Goal: Task Accomplishment & Management: Manage account settings

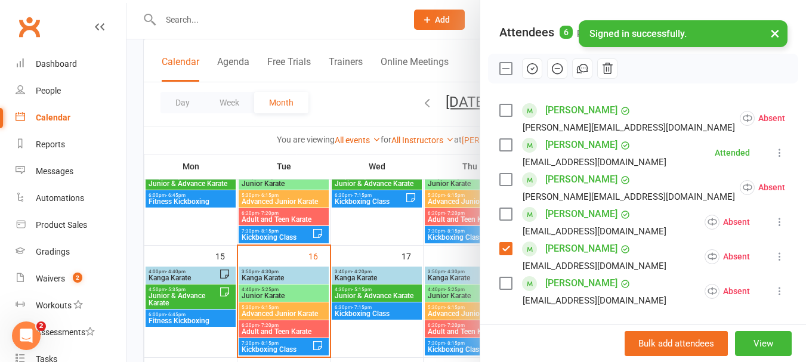
scroll to position [181, 0]
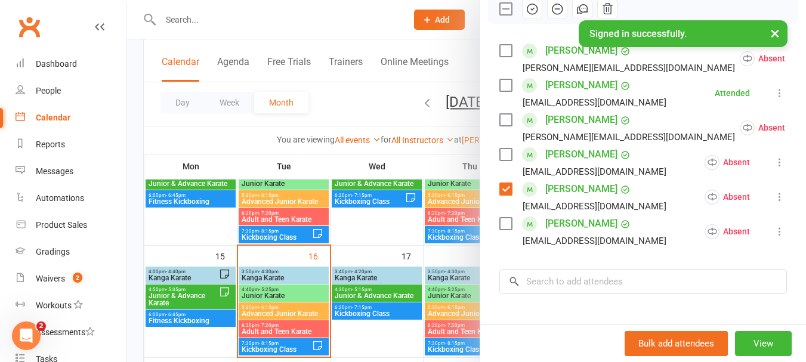
click at [502, 230] on label at bounding box center [506, 224] width 12 height 12
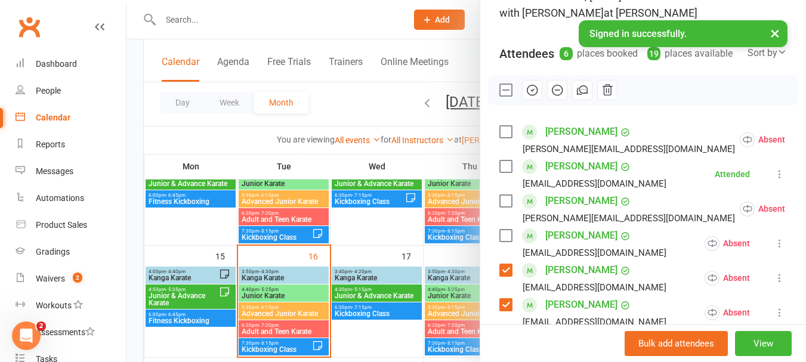
scroll to position [2, 0]
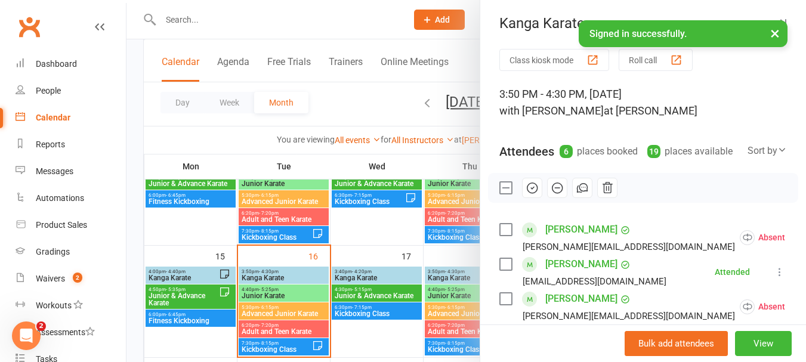
click at [529, 195] on icon "button" at bounding box center [532, 187] width 13 height 13
click at [501, 194] on label at bounding box center [506, 188] width 12 height 12
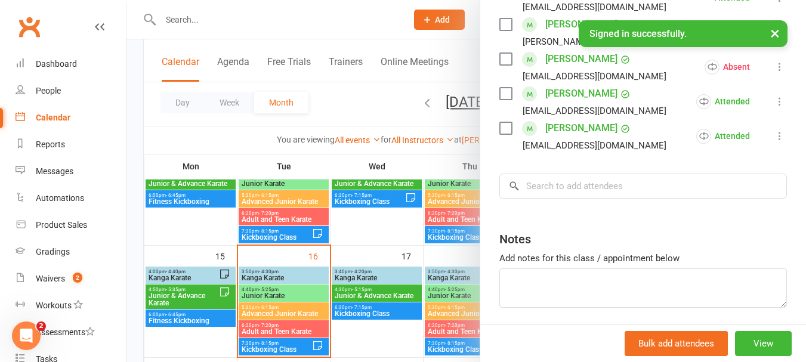
scroll to position [300, 0]
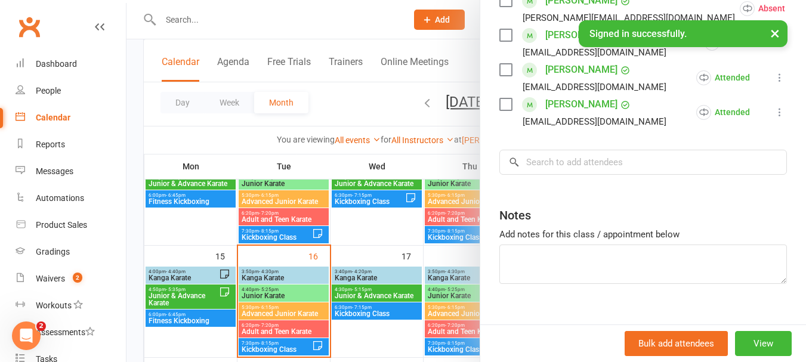
click at [384, 215] on div at bounding box center [467, 181] width 680 height 362
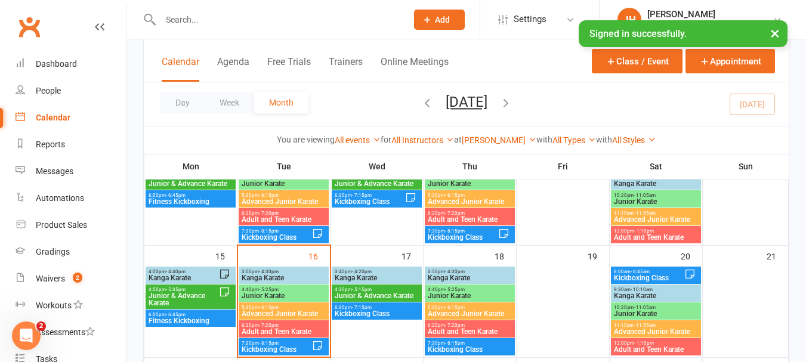
click at [291, 289] on span "4:40pm - 5:25pm" at bounding box center [283, 289] width 85 height 5
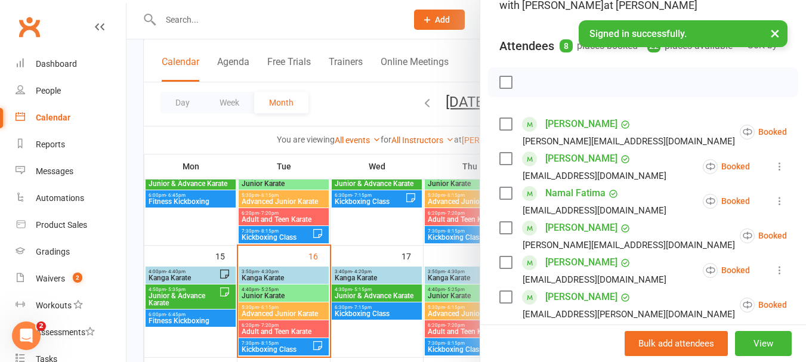
scroll to position [60, 0]
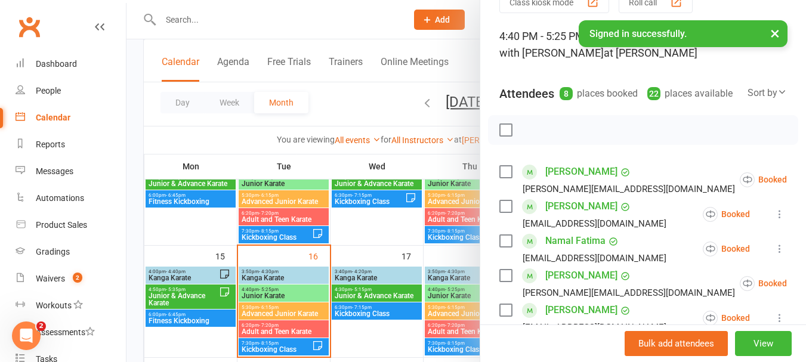
click at [500, 136] on label at bounding box center [506, 130] width 12 height 12
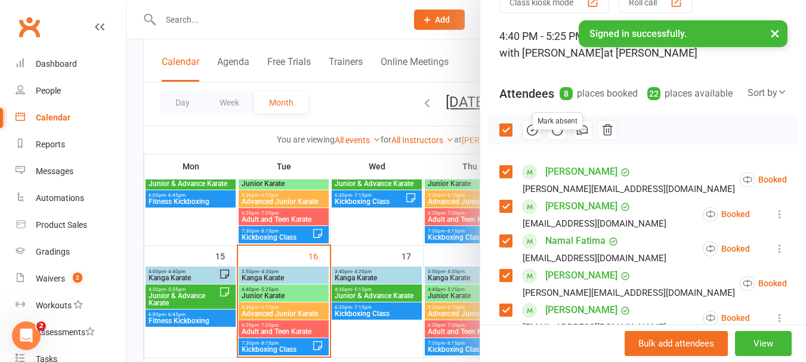
click at [554, 137] on icon "button" at bounding box center [557, 130] width 13 height 13
click at [500, 136] on label at bounding box center [506, 130] width 12 height 12
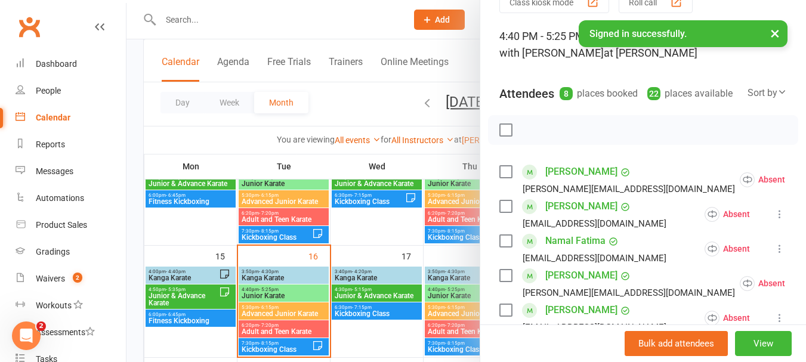
click at [500, 136] on label at bounding box center [506, 130] width 12 height 12
click at [556, 130] on icon "button" at bounding box center [558, 130] width 5 height 0
click at [505, 136] on label at bounding box center [506, 130] width 12 height 12
click at [501, 178] on label at bounding box center [506, 172] width 12 height 12
click at [502, 212] on label at bounding box center [506, 207] width 12 height 12
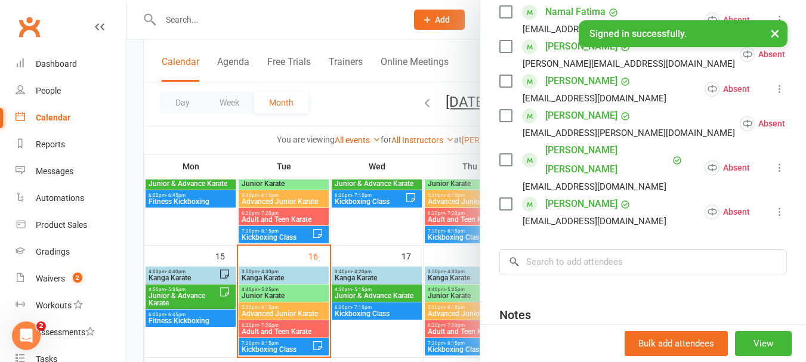
scroll to position [298, 0]
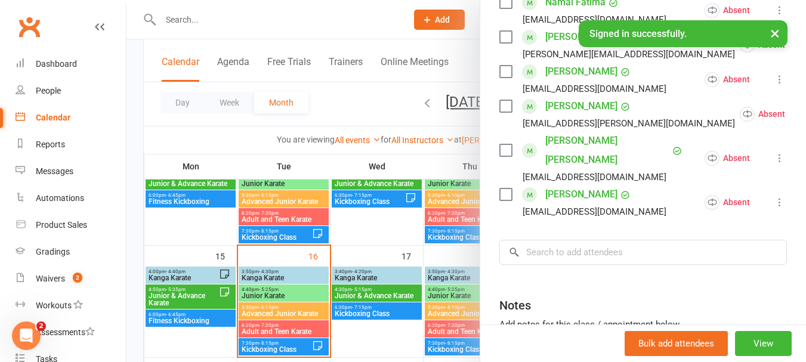
click at [503, 112] on label at bounding box center [506, 106] width 12 height 12
click at [503, 189] on label at bounding box center [506, 195] width 12 height 12
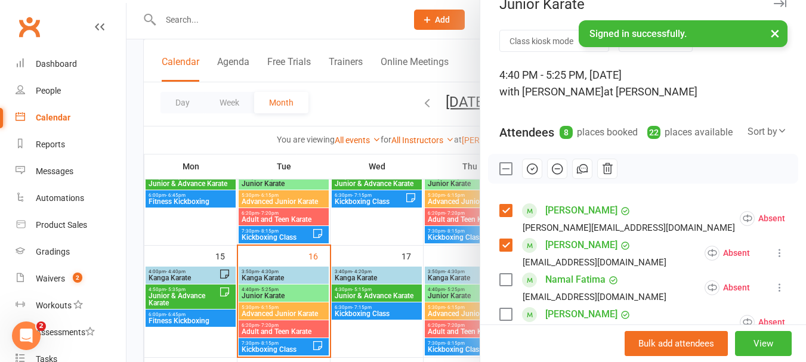
scroll to position [0, 0]
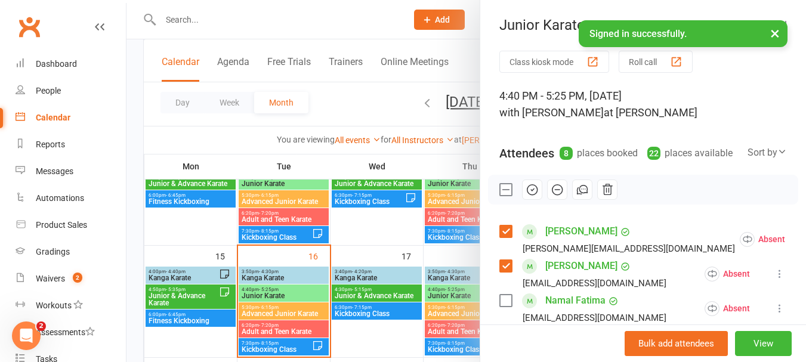
click at [528, 196] on button "button" at bounding box center [532, 190] width 20 height 20
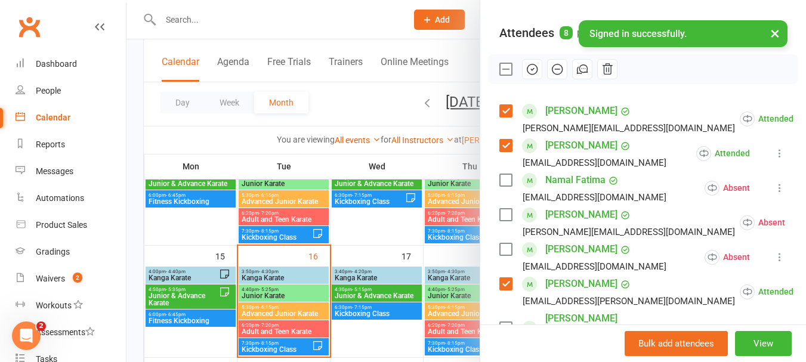
scroll to position [119, 0]
click at [502, 76] on label at bounding box center [506, 70] width 12 height 12
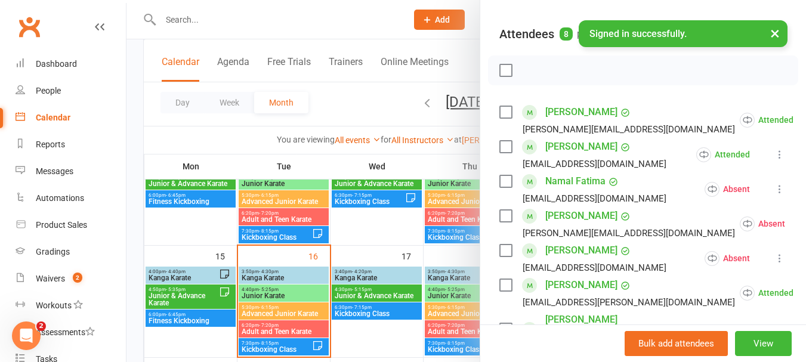
scroll to position [404, 0]
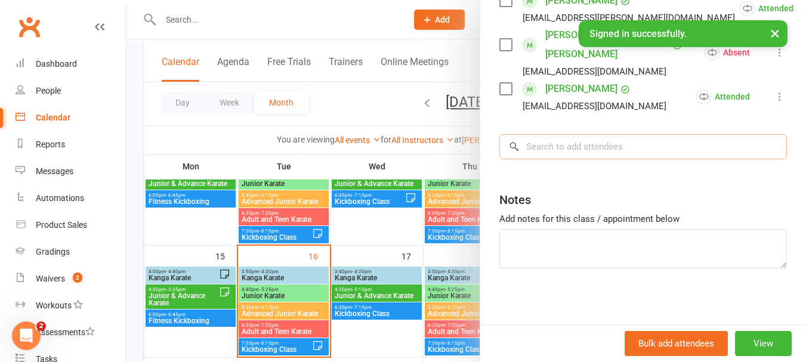
click at [584, 138] on input "search" at bounding box center [644, 146] width 288 height 25
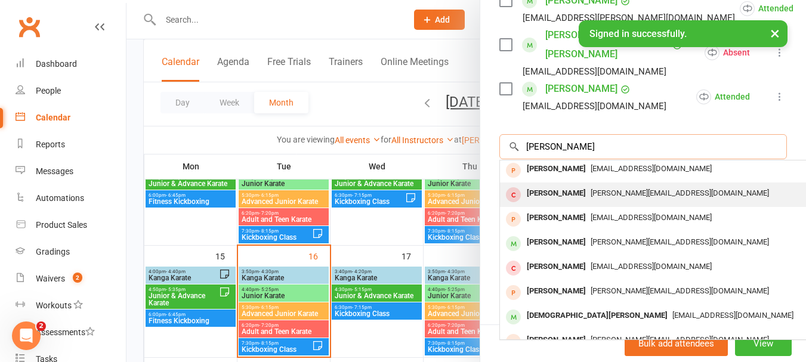
scroll to position [66, 0]
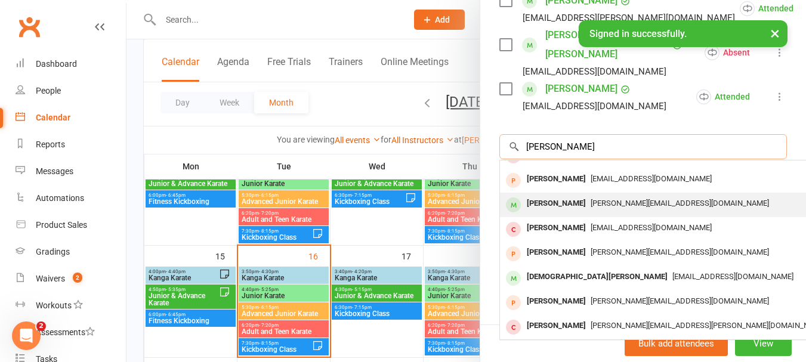
type input "[PERSON_NAME]"
click at [544, 202] on div "[PERSON_NAME]" at bounding box center [556, 203] width 69 height 17
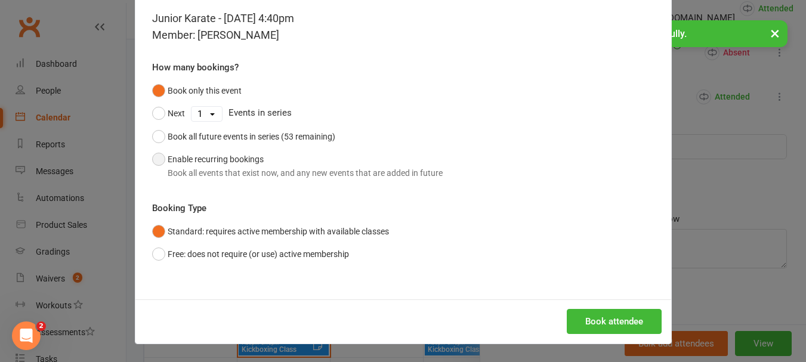
click at [199, 152] on button "Enable recurring bookings Book all events that exist now, and any new events th…" at bounding box center [297, 166] width 291 height 36
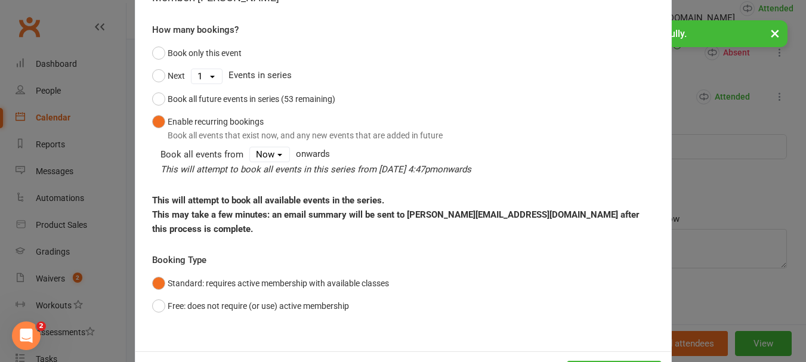
scroll to position [129, 0]
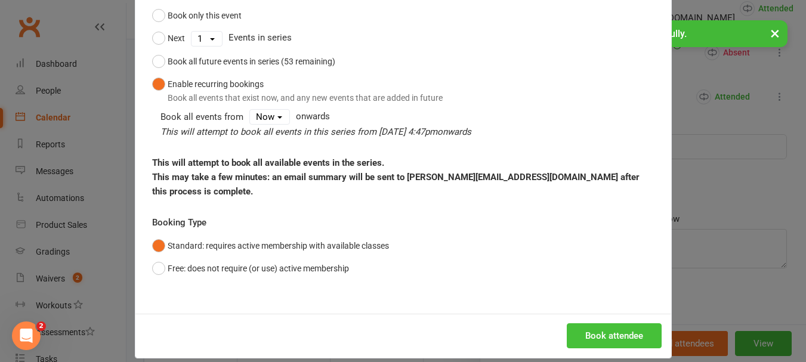
click at [588, 323] on button "Book attendee" at bounding box center [614, 335] width 95 height 25
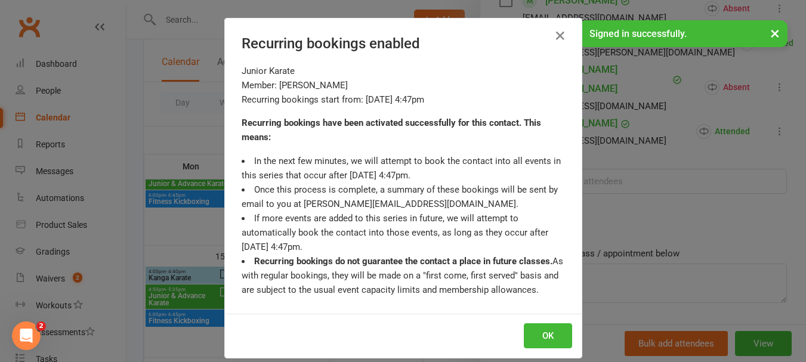
scroll to position [439, 0]
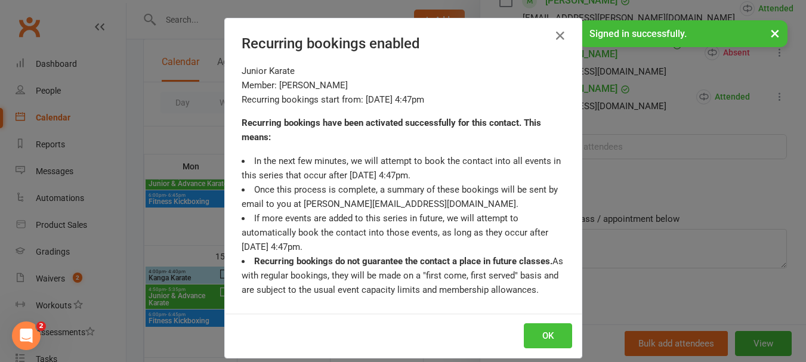
click at [556, 335] on button "OK" at bounding box center [548, 335] width 48 height 25
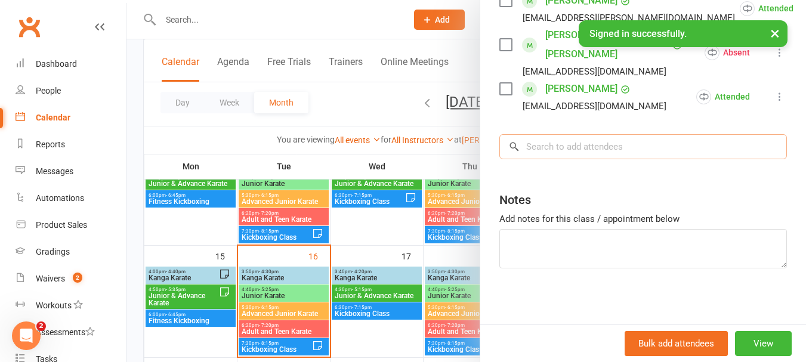
click at [631, 137] on input "search" at bounding box center [644, 146] width 288 height 25
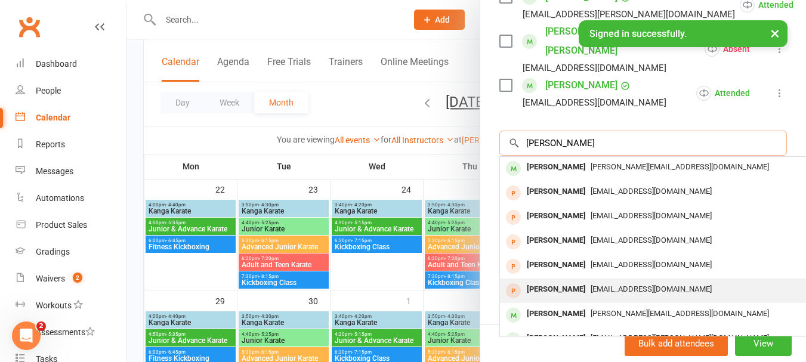
scroll to position [0, 0]
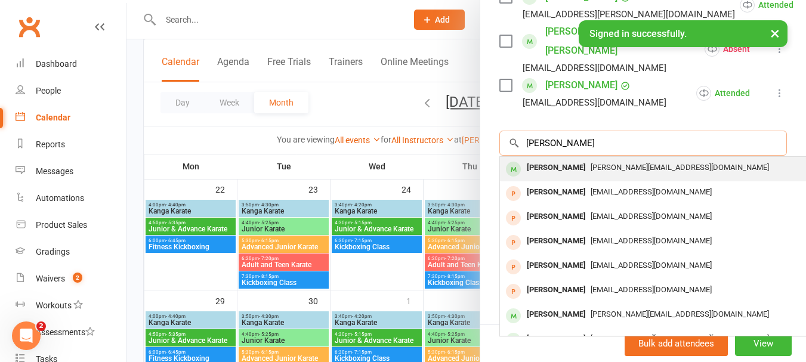
type input "[PERSON_NAME]"
click at [540, 159] on div "[PERSON_NAME]" at bounding box center [556, 167] width 69 height 17
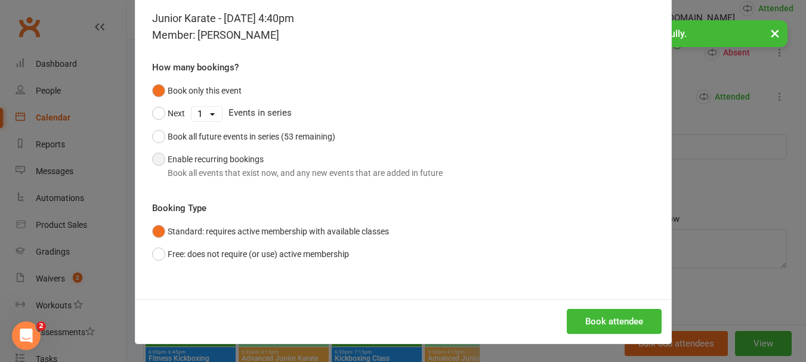
click at [254, 158] on button "Enable recurring bookings Book all events that exist now, and any new events th…" at bounding box center [297, 166] width 291 height 36
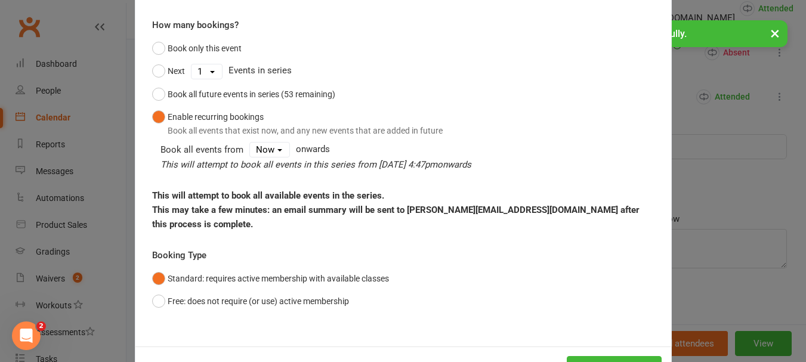
scroll to position [129, 0]
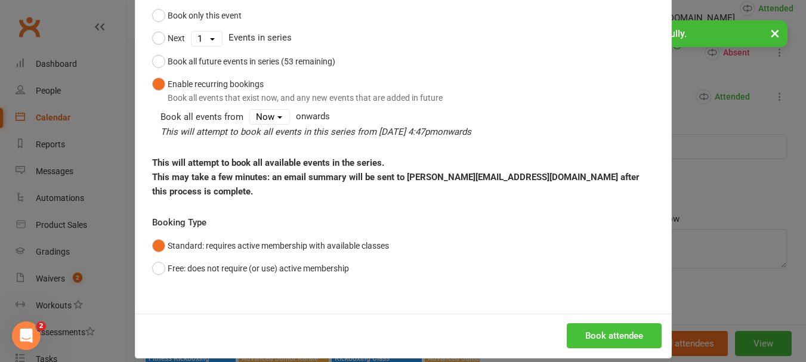
click at [598, 323] on button "Book attendee" at bounding box center [614, 335] width 95 height 25
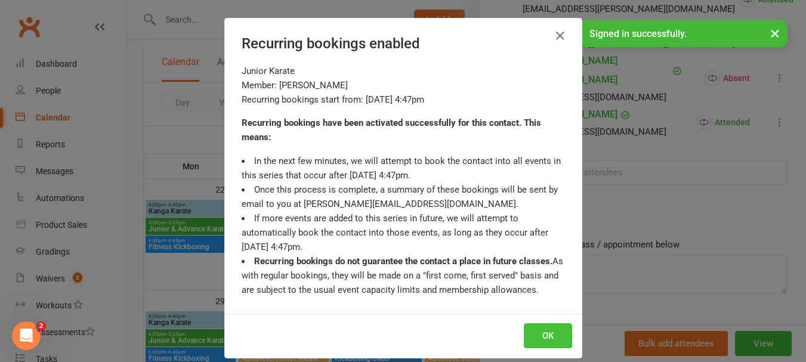
click at [543, 345] on button "OK" at bounding box center [548, 335] width 48 height 25
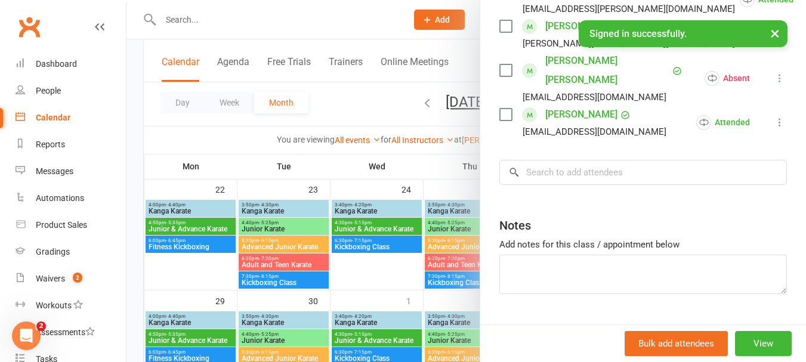
scroll to position [269, 0]
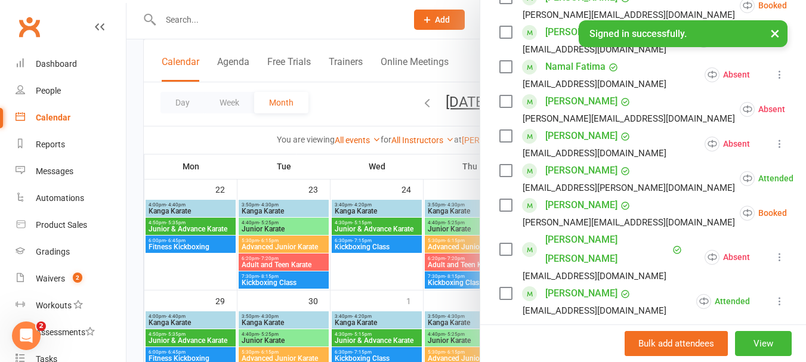
click at [500, 211] on label at bounding box center [506, 205] width 12 height 12
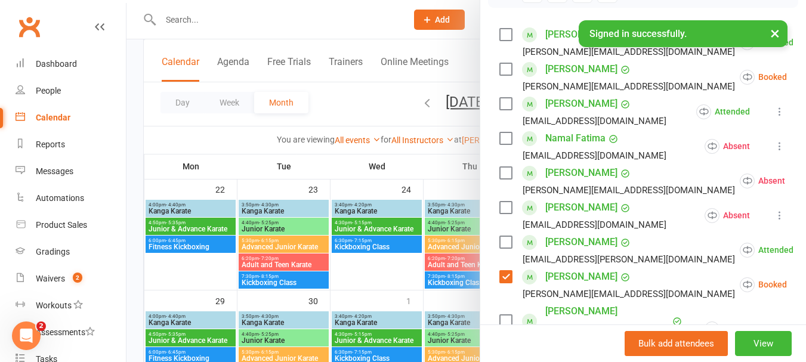
scroll to position [90, 0]
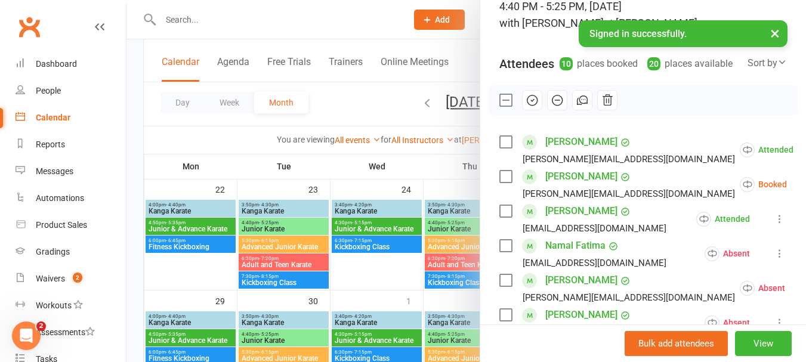
click at [503, 183] on label at bounding box center [506, 177] width 12 height 12
click at [528, 107] on icon "button" at bounding box center [532, 100] width 13 height 13
click at [504, 106] on label at bounding box center [506, 100] width 12 height 12
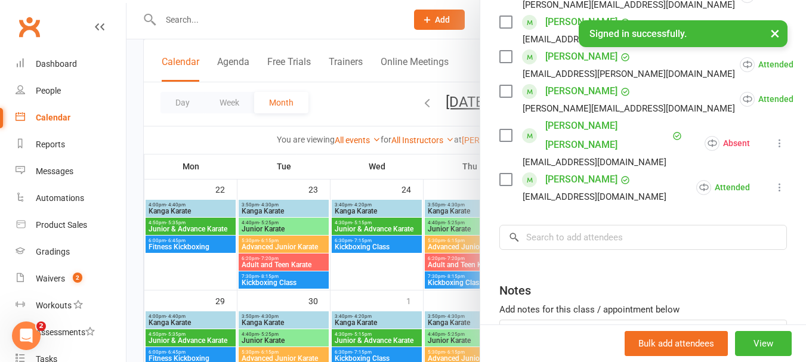
scroll to position [448, 0]
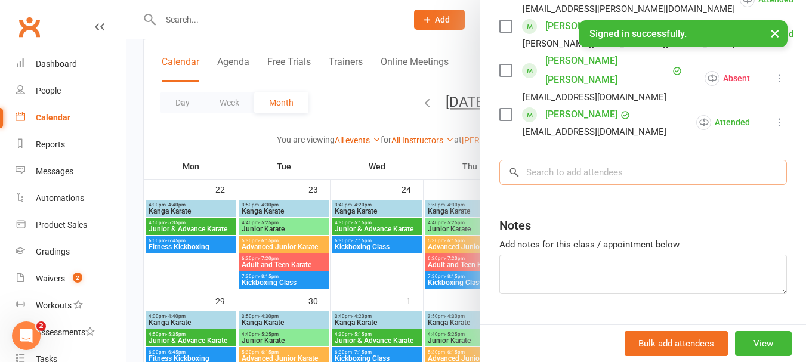
click at [616, 165] on input "search" at bounding box center [644, 172] width 288 height 25
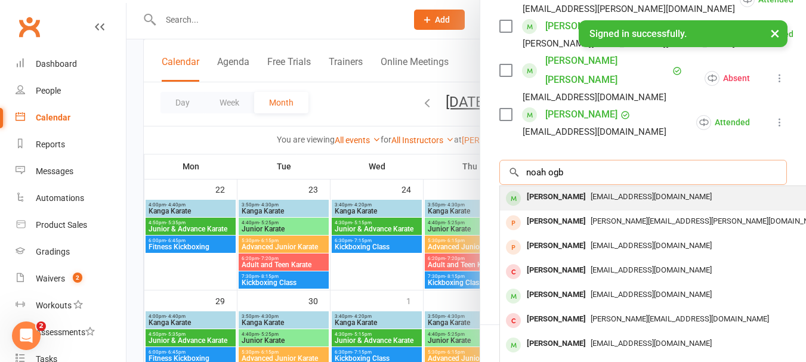
type input "noah ogb"
click at [591, 193] on span "[EMAIL_ADDRESS][DOMAIN_NAME]" at bounding box center [651, 196] width 121 height 9
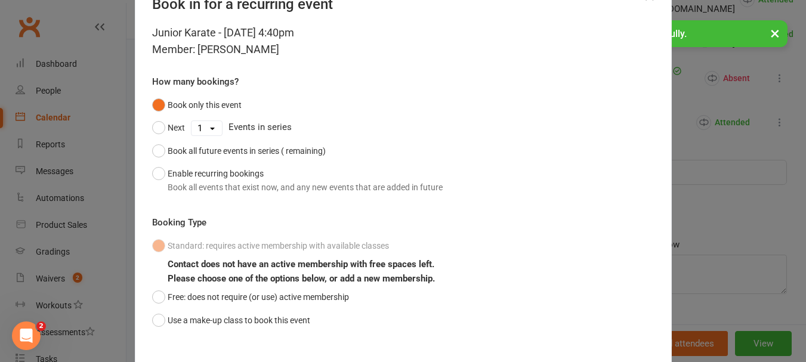
scroll to position [105, 0]
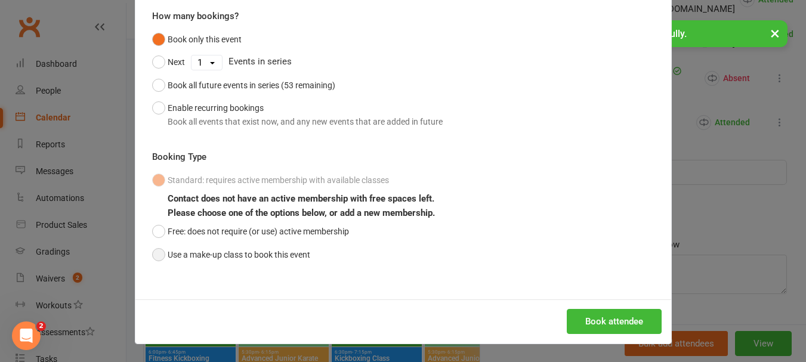
click at [175, 255] on button "Use a make-up class to book this event" at bounding box center [231, 254] width 158 height 23
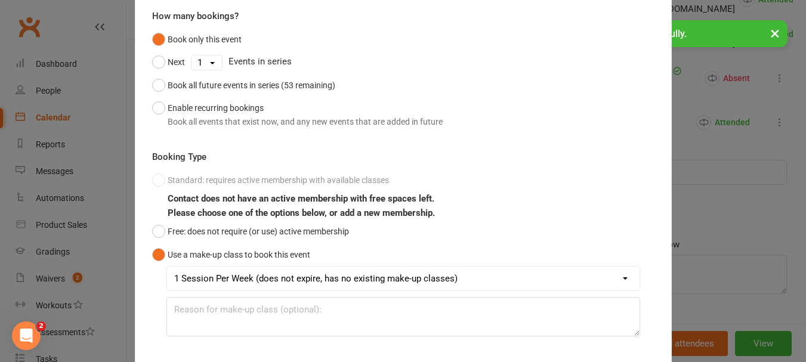
scroll to position [175, 0]
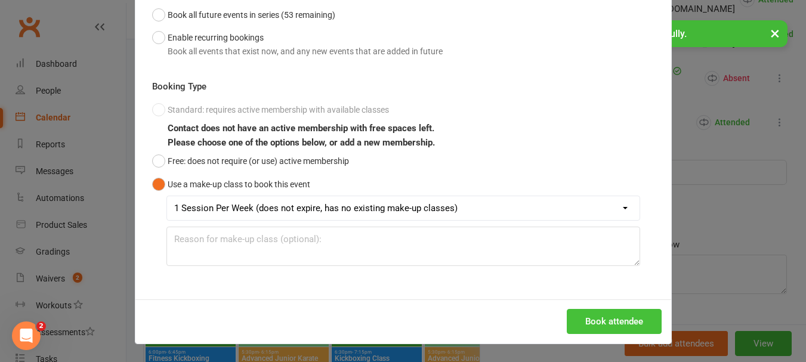
click at [641, 326] on button "Book attendee" at bounding box center [614, 321] width 95 height 25
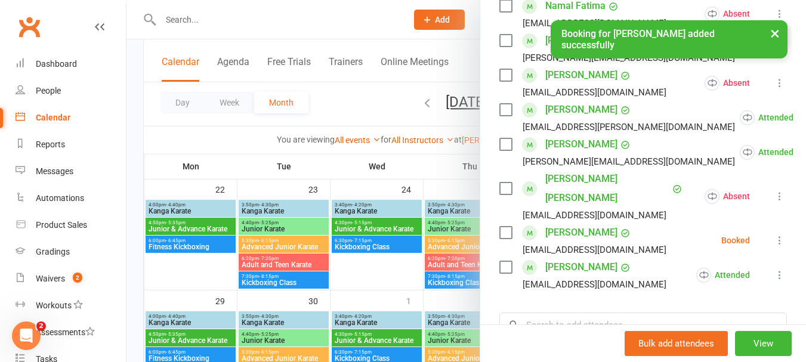
scroll to position [388, 0]
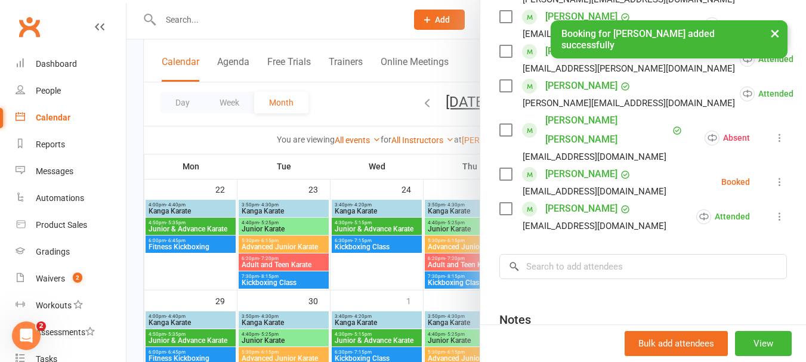
click at [773, 175] on button at bounding box center [780, 182] width 14 height 14
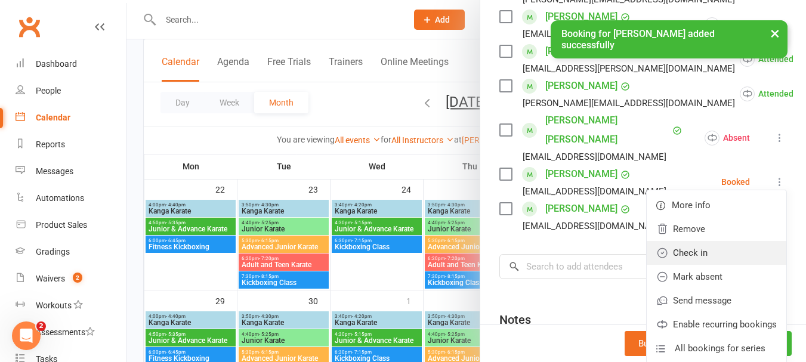
click at [683, 241] on link "Check in" at bounding box center [717, 253] width 140 height 24
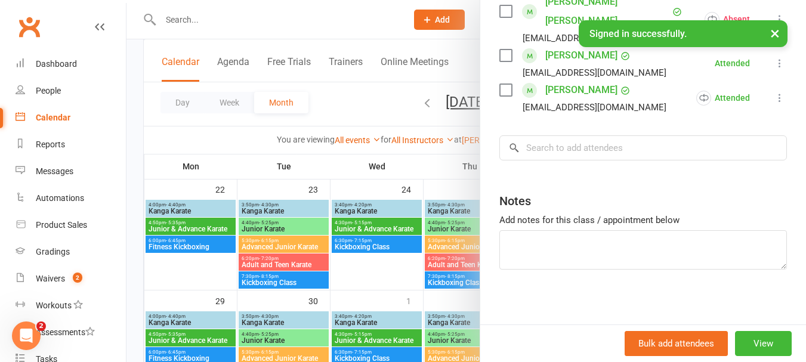
scroll to position [508, 0]
click at [648, 141] on input "search" at bounding box center [644, 146] width 288 height 25
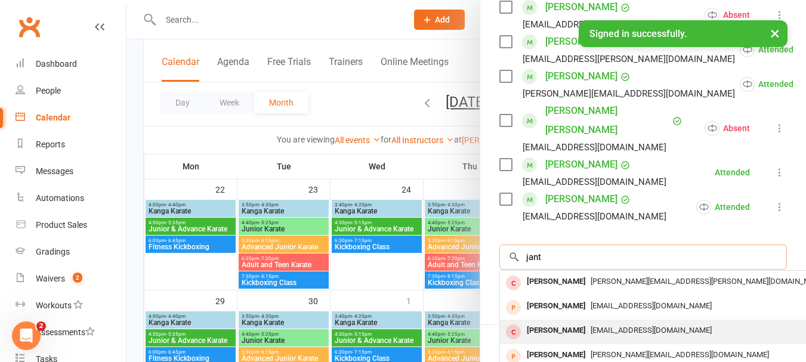
scroll to position [457, 0]
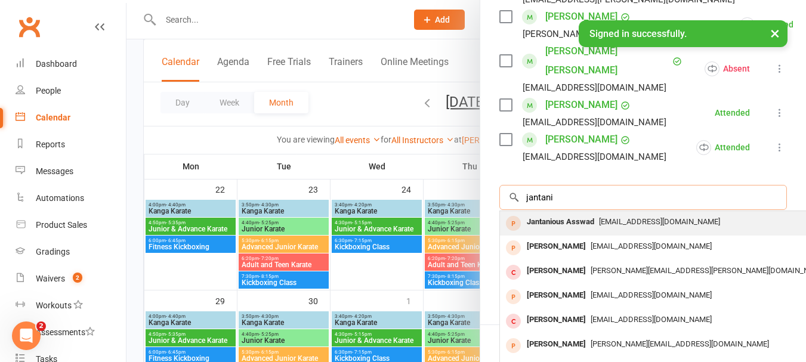
type input "jantani"
click at [602, 217] on span "[EMAIL_ADDRESS][DOMAIN_NAME]" at bounding box center [659, 221] width 121 height 9
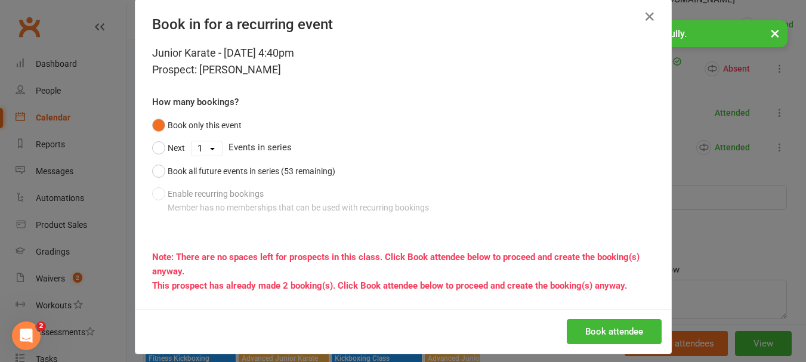
scroll to position [29, 0]
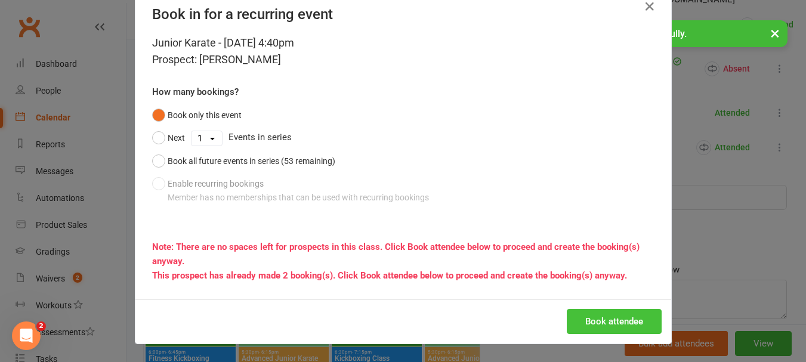
click at [630, 321] on button "Book attendee" at bounding box center [614, 321] width 95 height 25
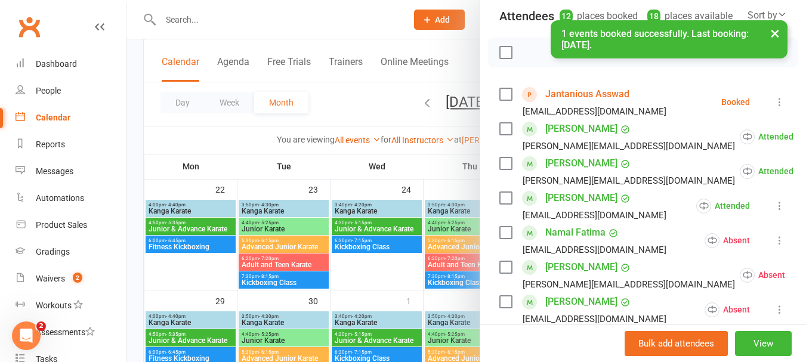
scroll to position [134, 0]
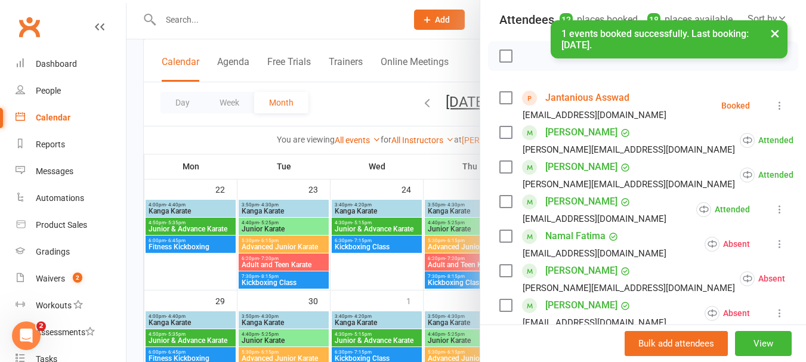
click at [774, 112] on icon at bounding box center [780, 106] width 12 height 12
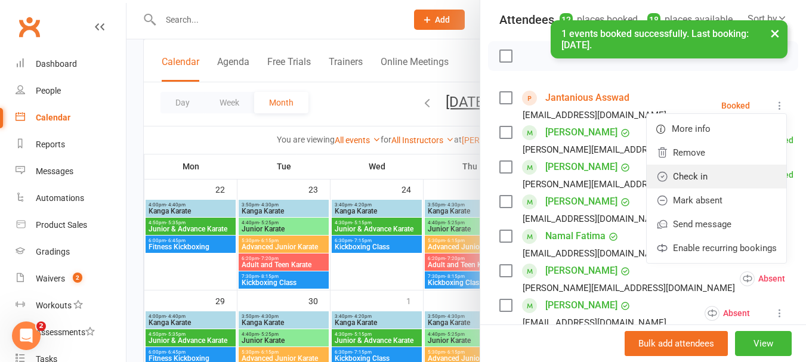
click at [665, 187] on link "Check in" at bounding box center [717, 177] width 140 height 24
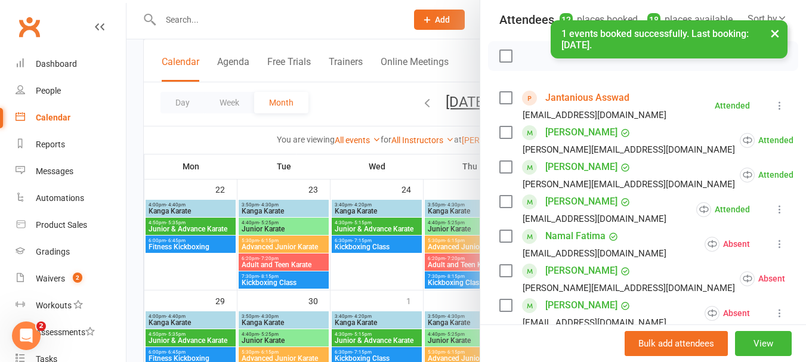
click at [408, 279] on div at bounding box center [467, 181] width 680 height 362
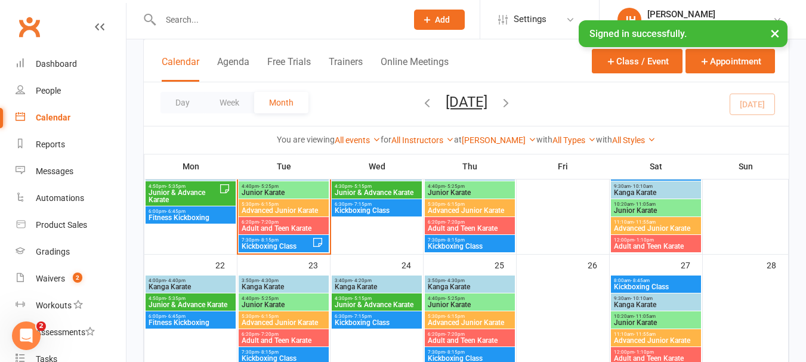
scroll to position [306, 0]
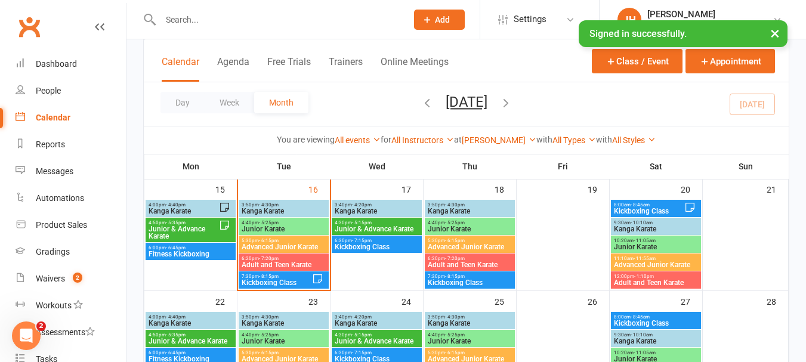
click at [321, 205] on span "3:50pm - 4:30pm" at bounding box center [283, 204] width 85 height 5
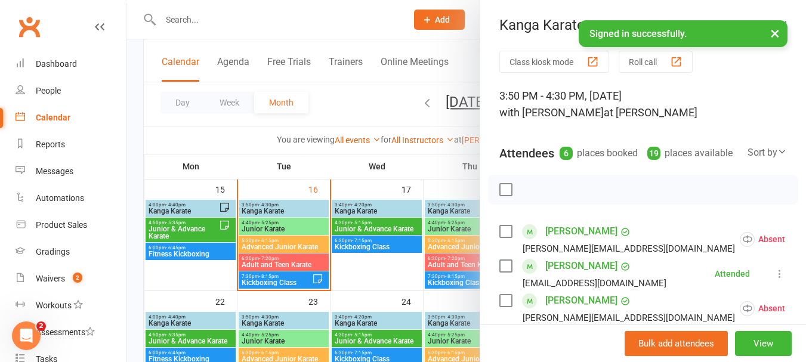
scroll to position [119, 0]
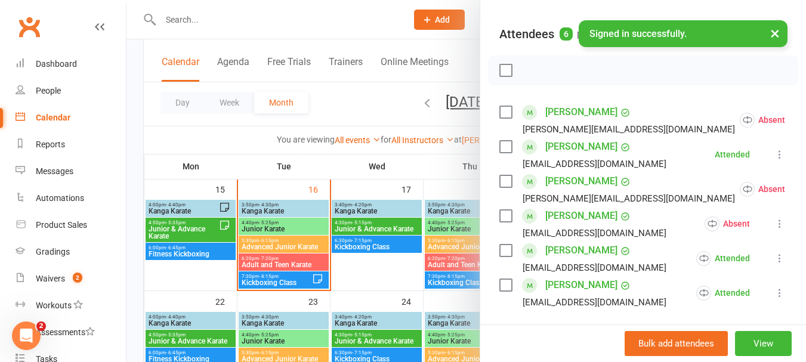
click at [806, 127] on button at bounding box center [815, 120] width 14 height 14
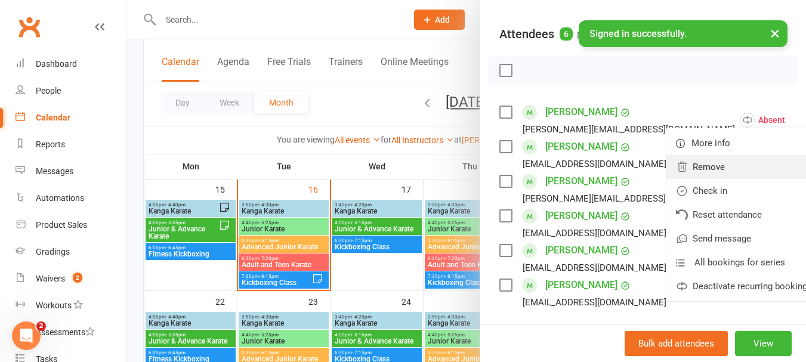
click at [667, 179] on link "Remove" at bounding box center [744, 167] width 155 height 24
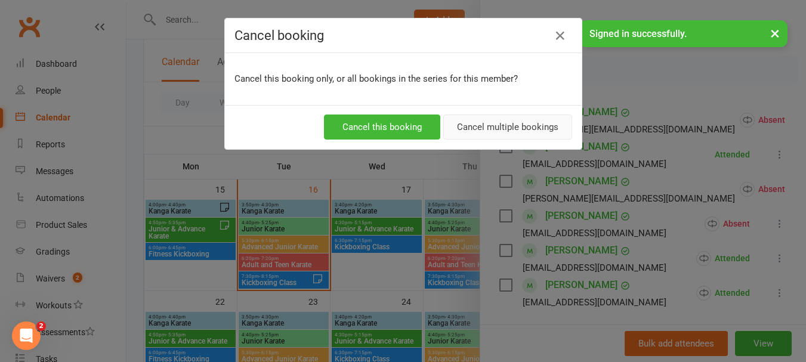
click at [462, 125] on button "Cancel multiple bookings" at bounding box center [507, 127] width 129 height 25
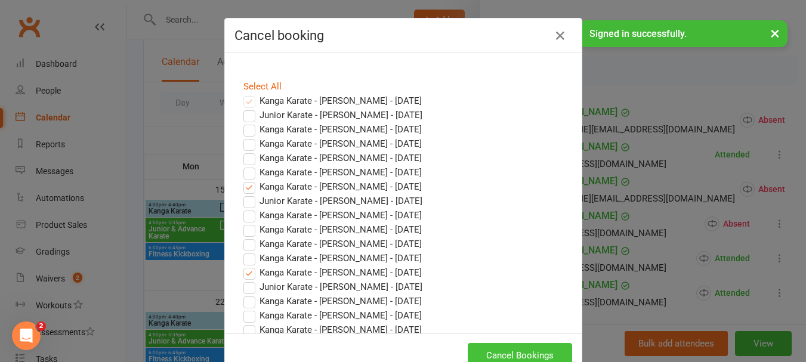
click at [533, 355] on button "Cancel Bookings" at bounding box center [520, 355] width 104 height 25
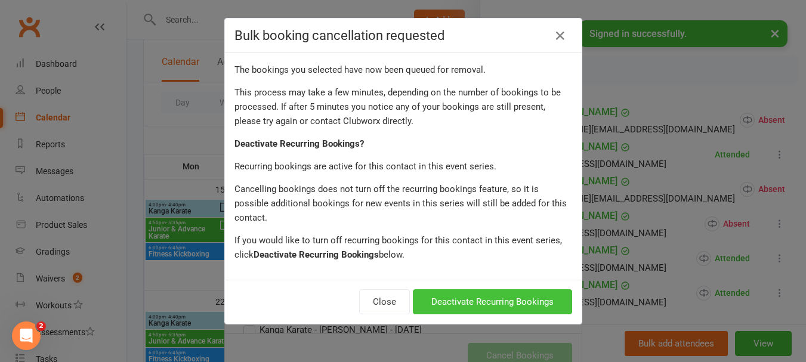
click at [535, 295] on button "Deactivate Recurring Bookings" at bounding box center [492, 301] width 159 height 25
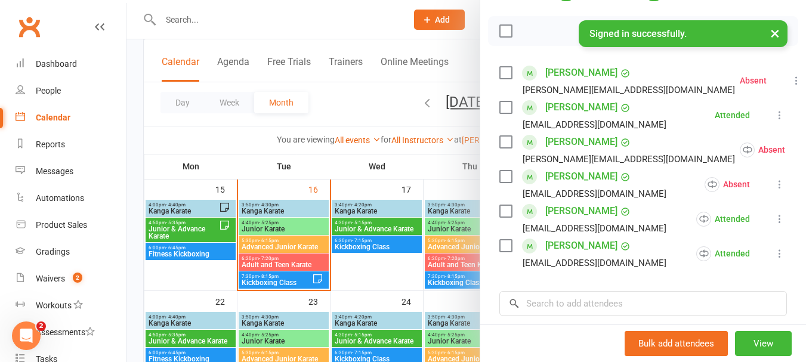
scroll to position [179, 0]
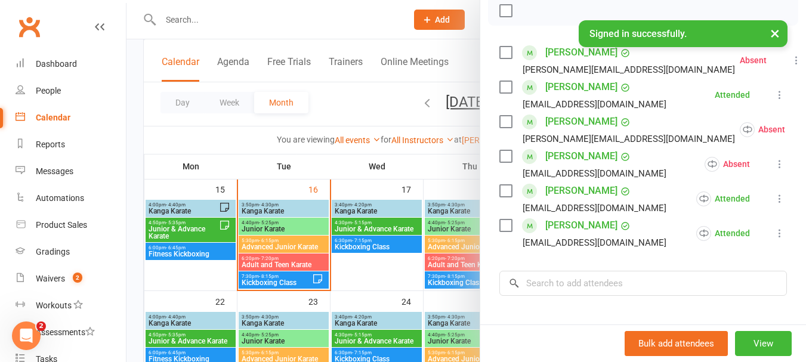
click at [806, 135] on icon at bounding box center [815, 130] width 12 height 12
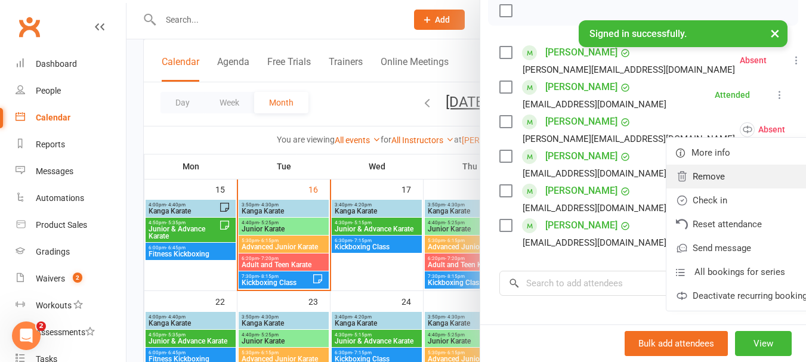
click at [667, 189] on link "Remove" at bounding box center [744, 177] width 155 height 24
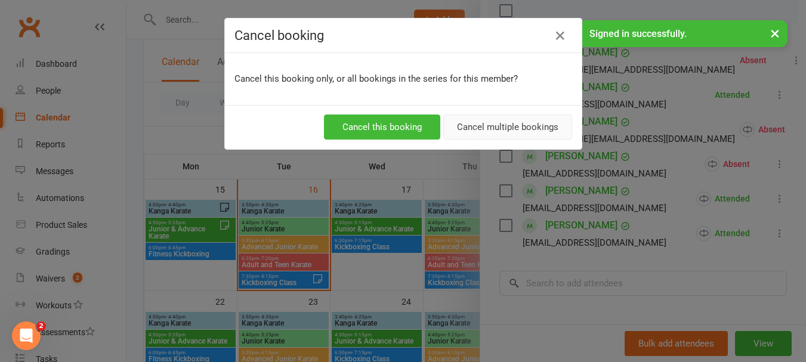
click at [467, 123] on button "Cancel multiple bookings" at bounding box center [507, 127] width 129 height 25
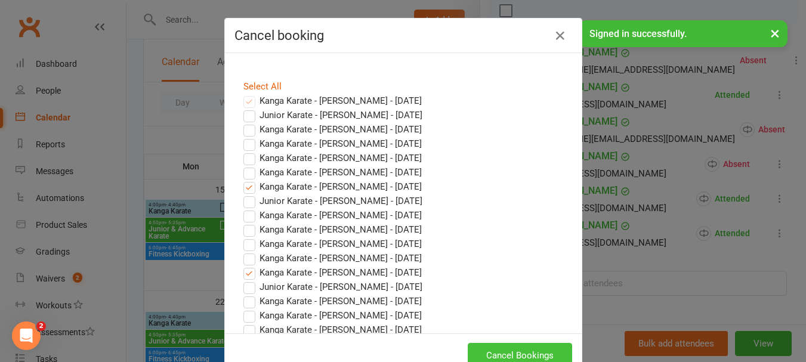
click at [554, 352] on button "Cancel Bookings" at bounding box center [520, 355] width 104 height 25
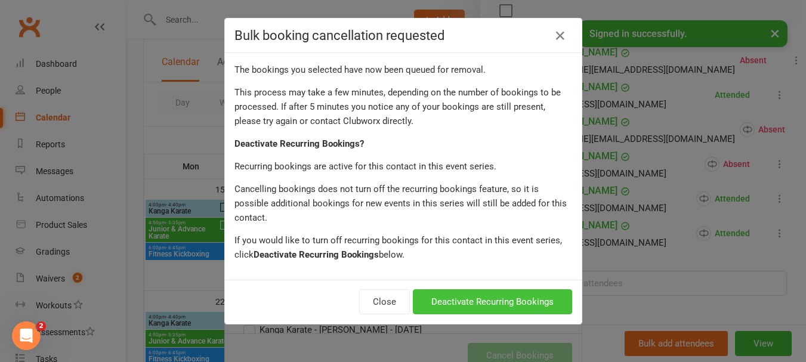
click at [537, 289] on button "Deactivate Recurring Bookings" at bounding box center [492, 301] width 159 height 25
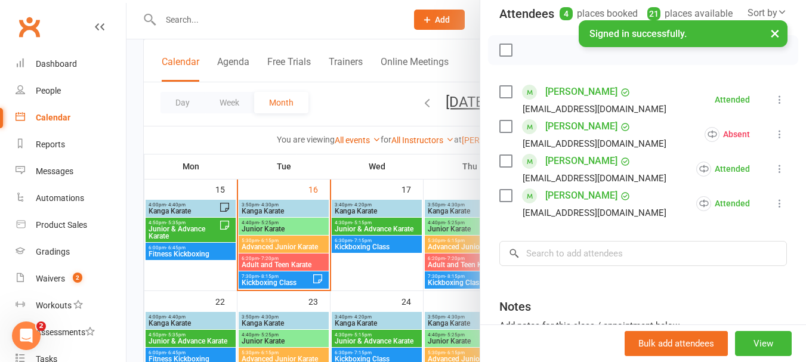
scroll to position [119, 0]
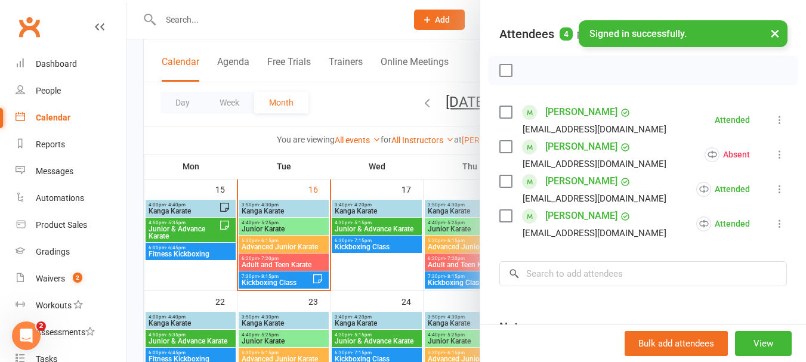
click at [359, 273] on div at bounding box center [467, 181] width 680 height 362
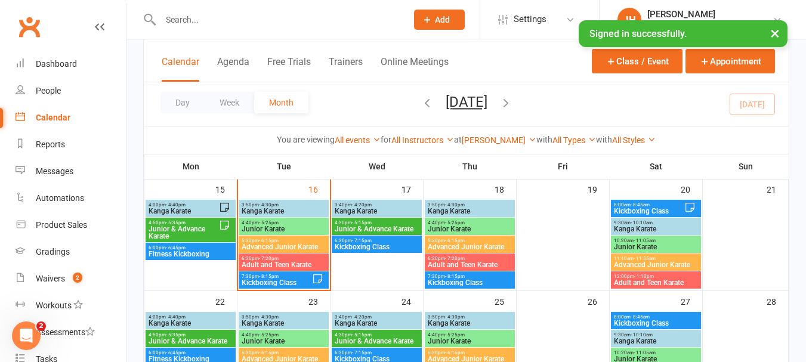
click at [271, 262] on span "Adult and Teen Karate" at bounding box center [283, 264] width 85 height 7
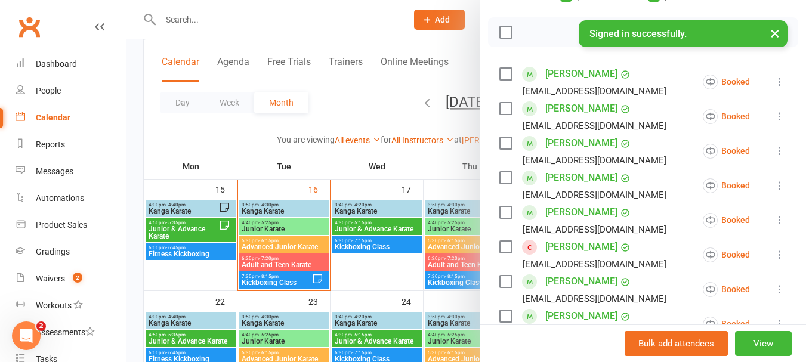
scroll to position [179, 0]
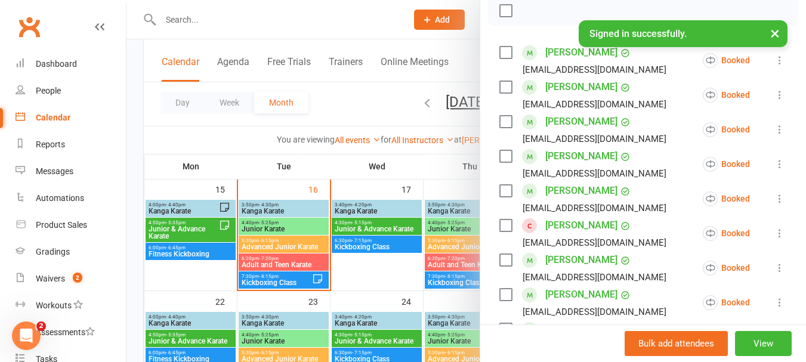
click at [274, 231] on div at bounding box center [467, 181] width 680 height 362
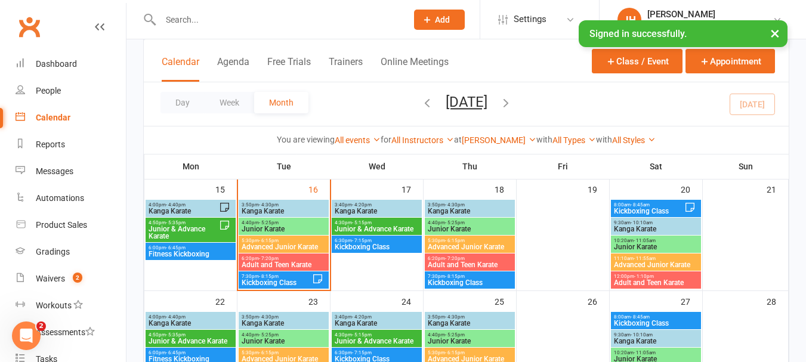
click at [275, 226] on span "Junior Karate" at bounding box center [283, 229] width 85 height 7
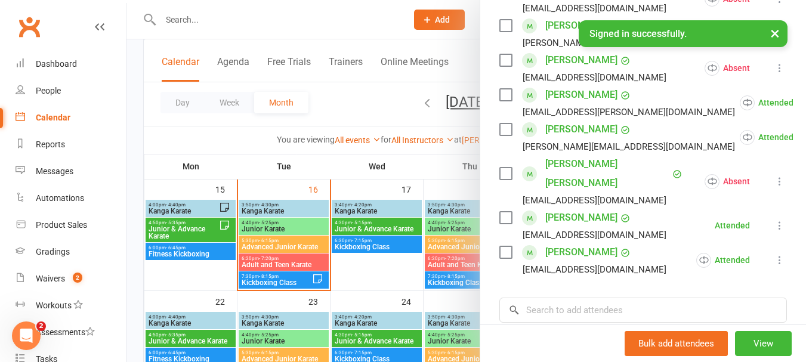
scroll to position [358, 0]
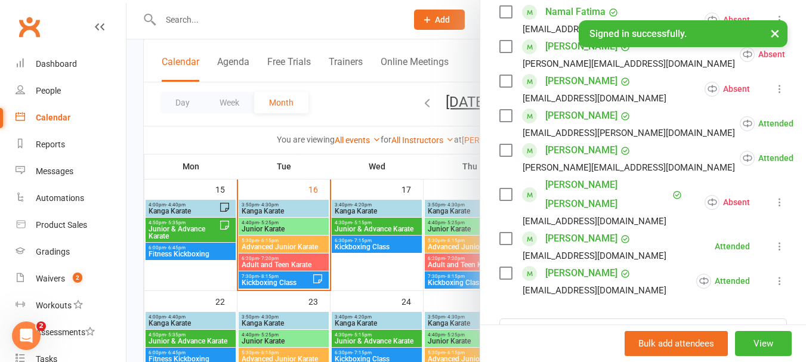
click at [291, 236] on div at bounding box center [467, 181] width 680 height 362
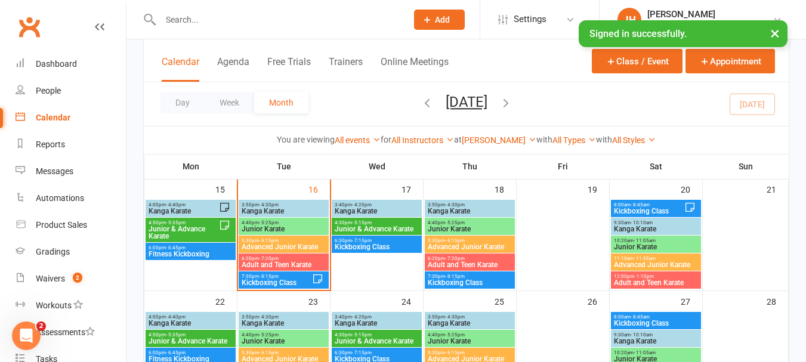
click at [285, 242] on span "5:30pm - 6:15pm" at bounding box center [283, 240] width 85 height 5
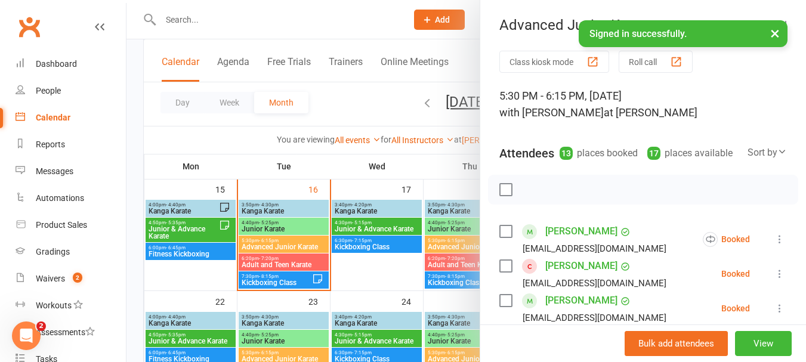
click at [774, 280] on icon at bounding box center [780, 274] width 12 height 12
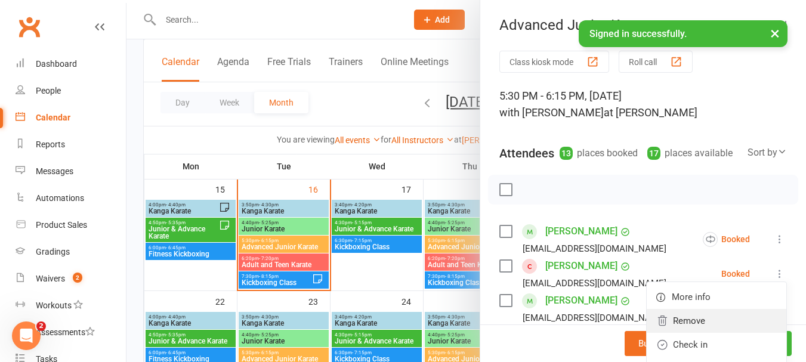
click at [675, 333] on link "Remove" at bounding box center [717, 321] width 140 height 24
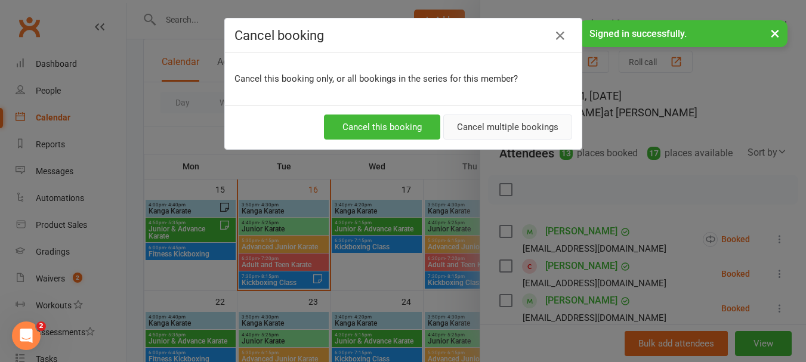
click at [522, 121] on button "Cancel multiple bookings" at bounding box center [507, 127] width 129 height 25
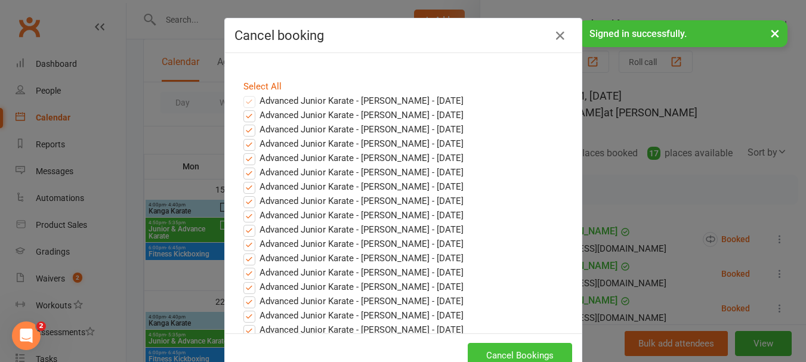
click at [502, 353] on button "Cancel Bookings" at bounding box center [520, 355] width 104 height 25
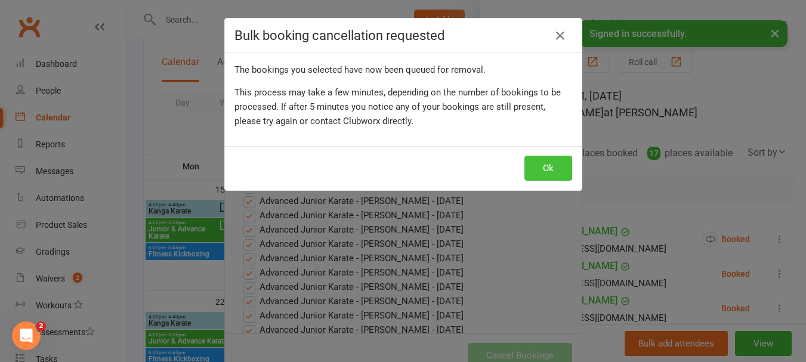
click at [557, 170] on button "Ok" at bounding box center [549, 168] width 48 height 25
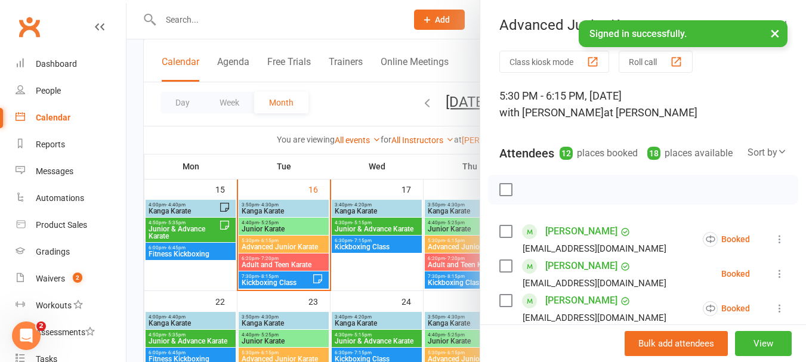
click at [504, 196] on label at bounding box center [506, 190] width 12 height 12
click at [547, 200] on button "button" at bounding box center [557, 190] width 20 height 20
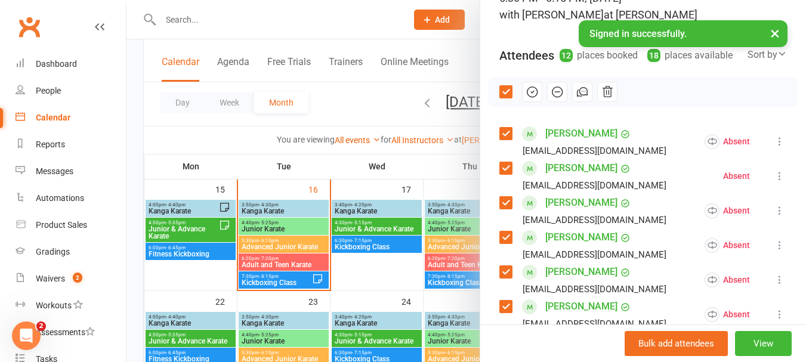
scroll to position [119, 0]
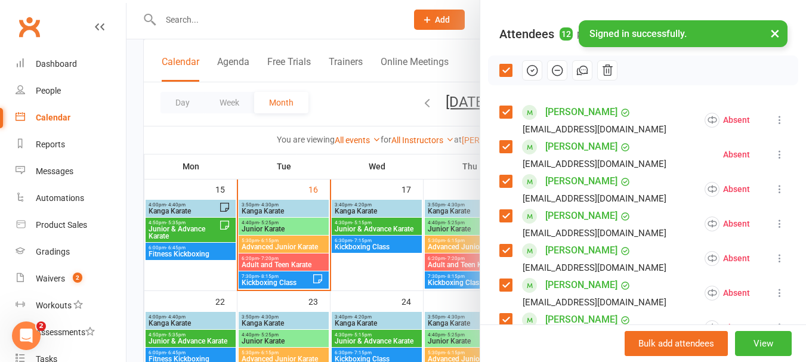
click at [507, 76] on label at bounding box center [506, 70] width 12 height 12
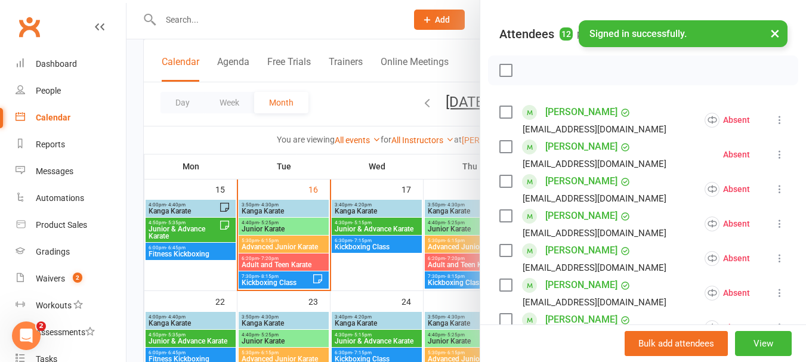
click at [507, 187] on label at bounding box center [506, 181] width 12 height 12
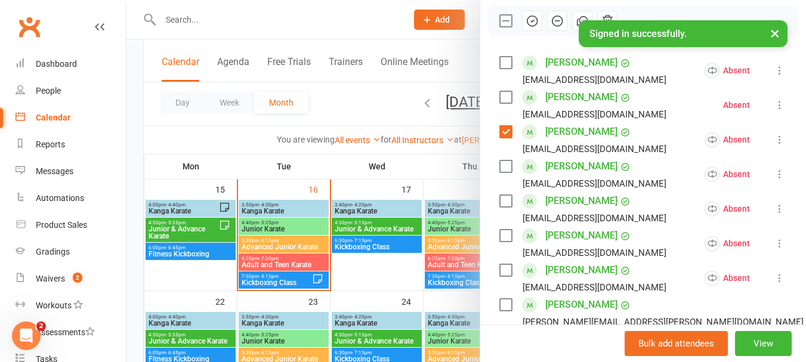
scroll to position [239, 0]
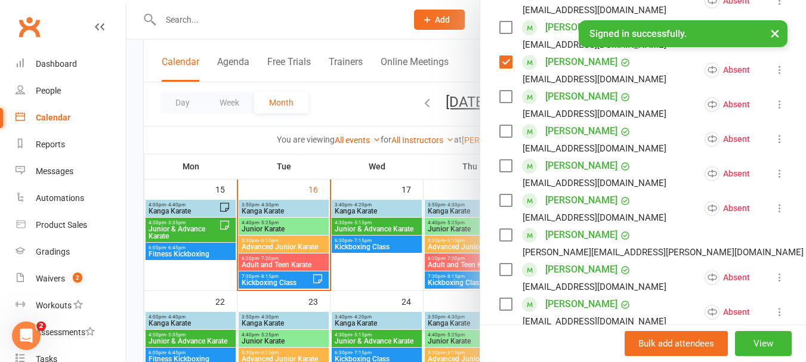
click at [507, 137] on label at bounding box center [506, 131] width 12 height 12
click at [493, 189] on div "Class kiosk mode Roll call 5:30 PM - 6:15 PM, [DATE] with [PERSON_NAME] at [PER…" at bounding box center [643, 212] width 326 height 801
click at [504, 172] on label at bounding box center [506, 166] width 12 height 12
click at [505, 206] on label at bounding box center [506, 201] width 12 height 12
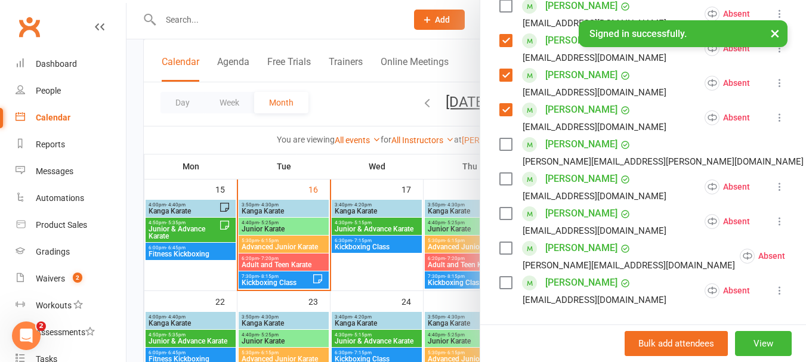
scroll to position [358, 0]
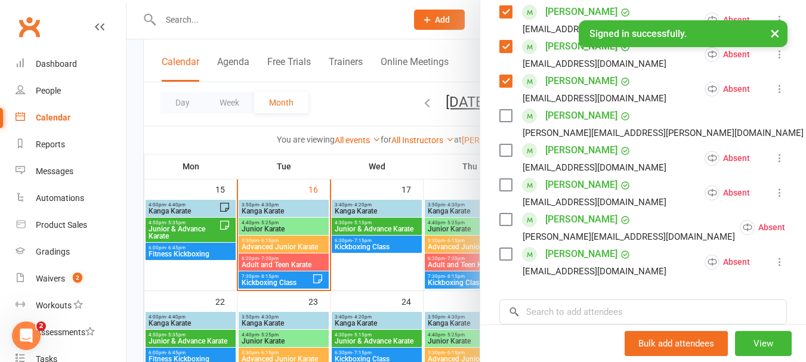
click at [507, 122] on label at bounding box center [506, 116] width 12 height 12
click at [500, 156] on label at bounding box center [506, 150] width 12 height 12
click at [504, 191] on label at bounding box center [506, 185] width 12 height 12
click at [504, 226] on label at bounding box center [506, 220] width 12 height 12
click at [503, 260] on label at bounding box center [506, 254] width 12 height 12
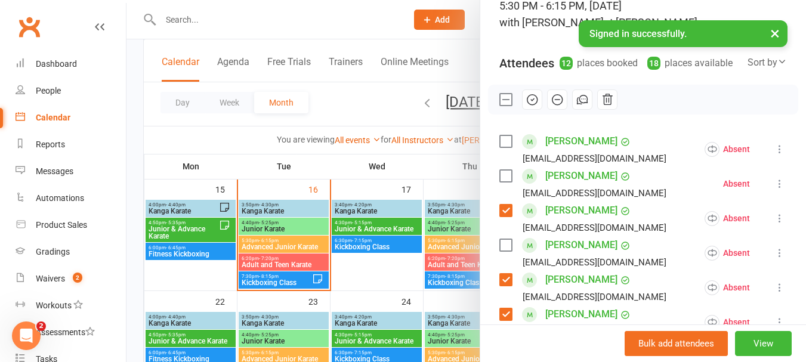
scroll to position [60, 0]
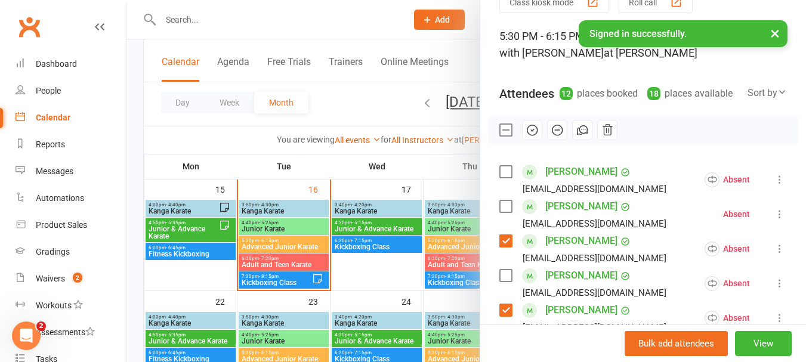
drag, startPoint x: 531, startPoint y: 150, endPoint x: 463, endPoint y: 40, distance: 129.5
click at [531, 135] on icon "button" at bounding box center [533, 130] width 10 height 10
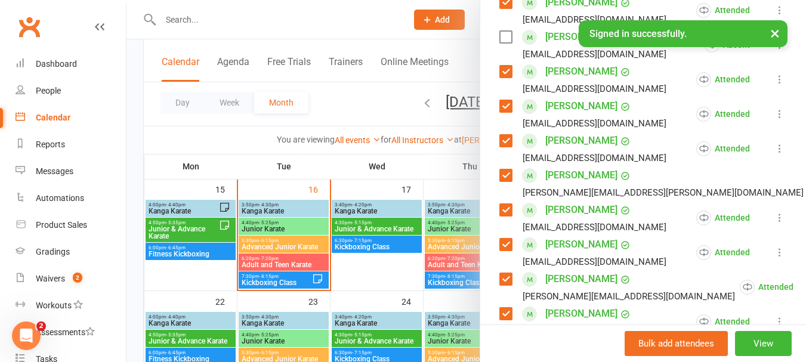
scroll to position [0, 0]
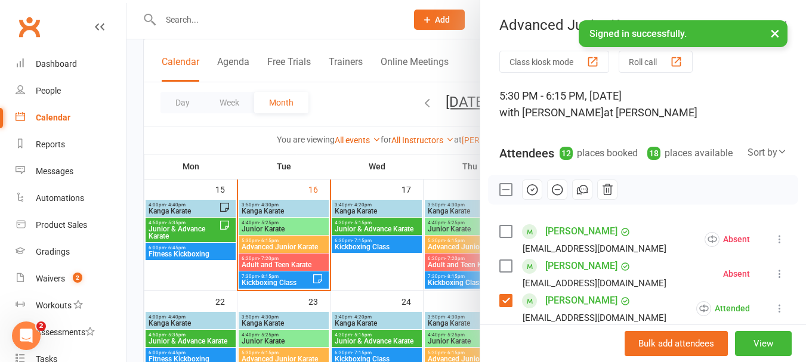
click at [502, 196] on label at bounding box center [506, 190] width 12 height 12
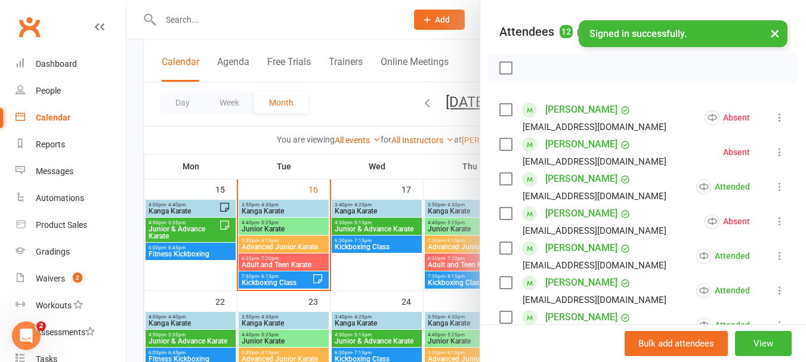
scroll to position [119, 0]
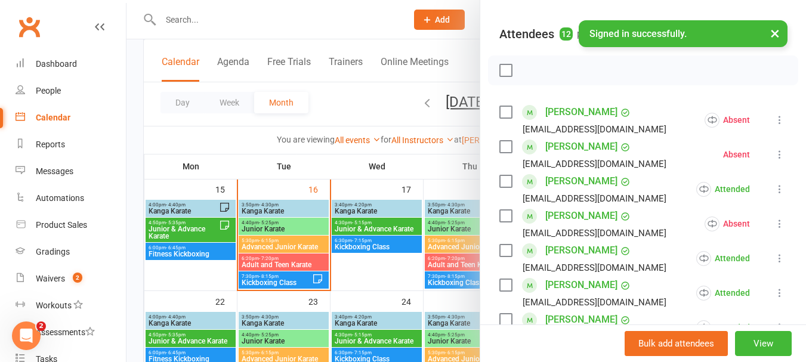
click at [500, 118] on label at bounding box center [506, 112] width 12 height 12
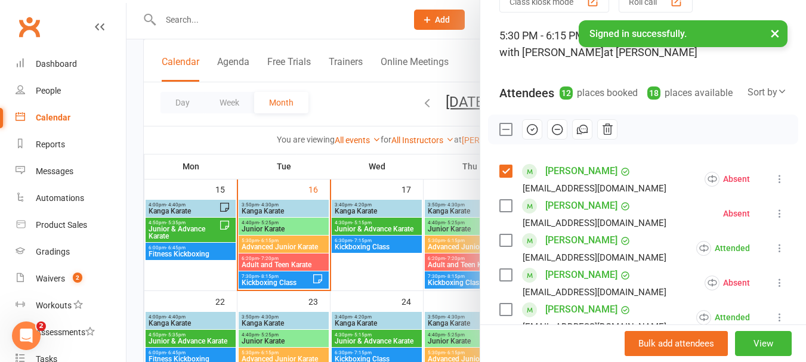
scroll to position [60, 0]
click at [501, 136] on label at bounding box center [506, 130] width 12 height 12
click at [502, 212] on label at bounding box center [506, 207] width 12 height 12
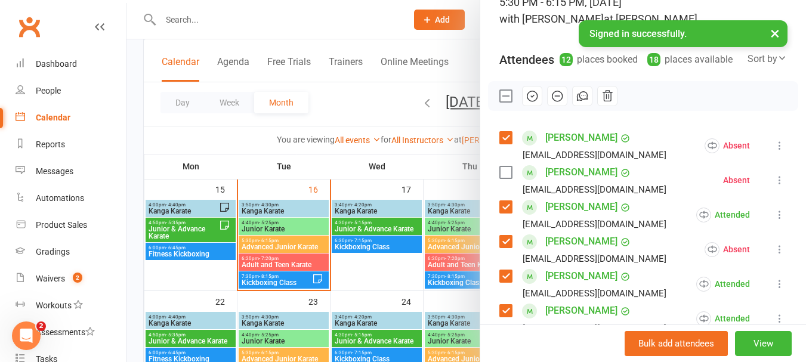
scroll to position [119, 0]
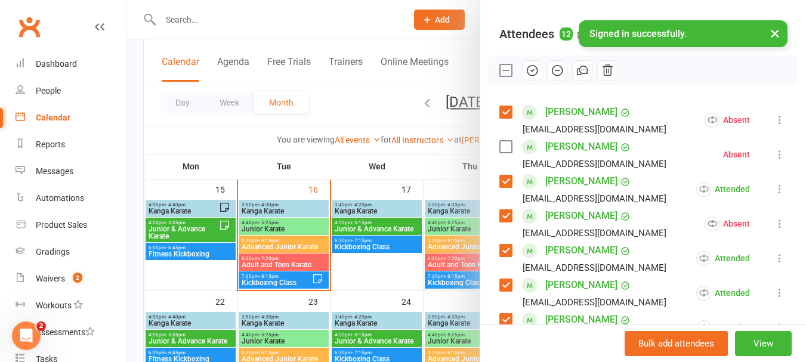
click at [501, 222] on label at bounding box center [506, 216] width 12 height 12
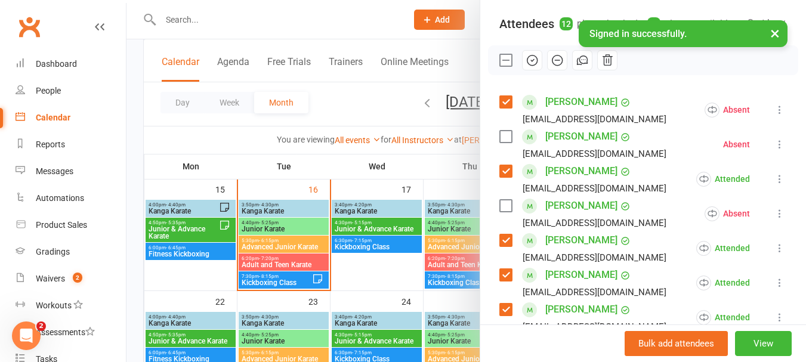
scroll to position [0, 0]
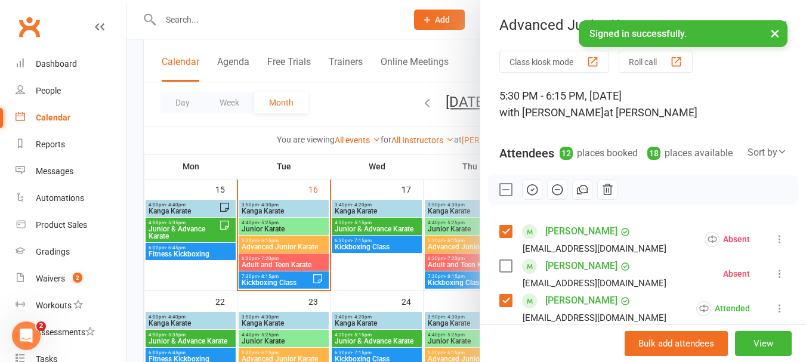
click at [531, 196] on icon "button" at bounding box center [532, 189] width 13 height 13
click at [500, 196] on label at bounding box center [506, 190] width 12 height 12
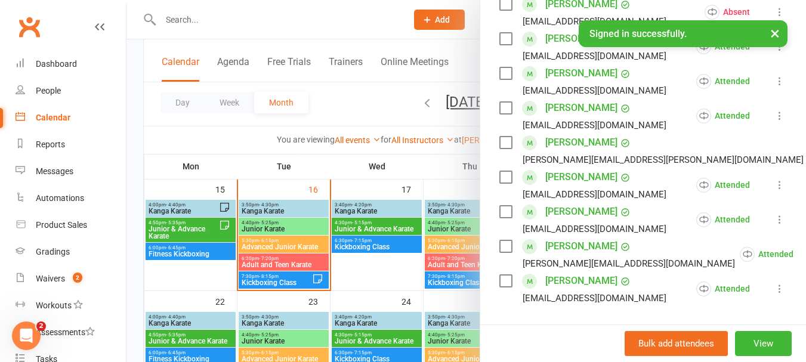
scroll to position [358, 0]
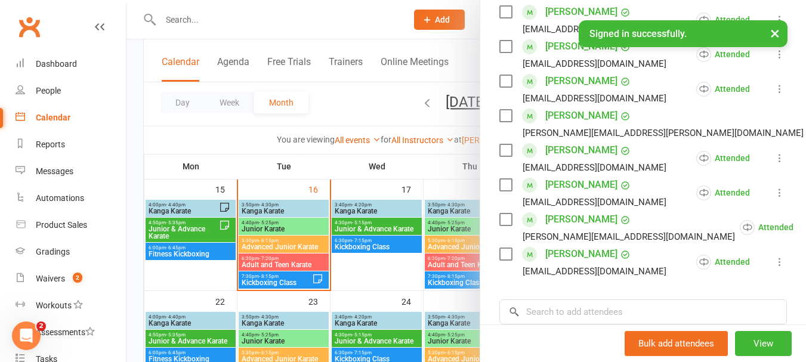
click at [566, 229] on link "[PERSON_NAME]" at bounding box center [581, 219] width 72 height 19
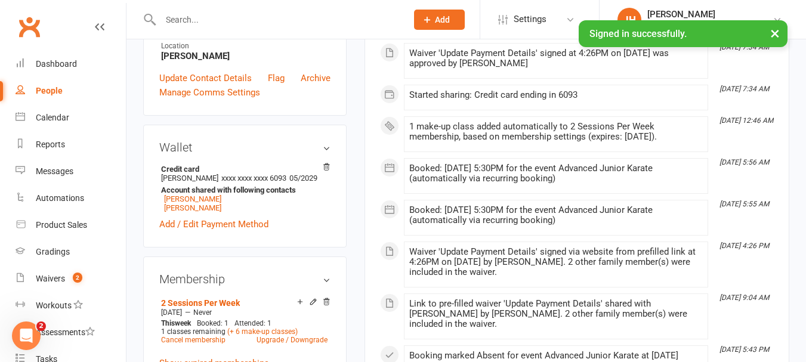
scroll to position [537, 0]
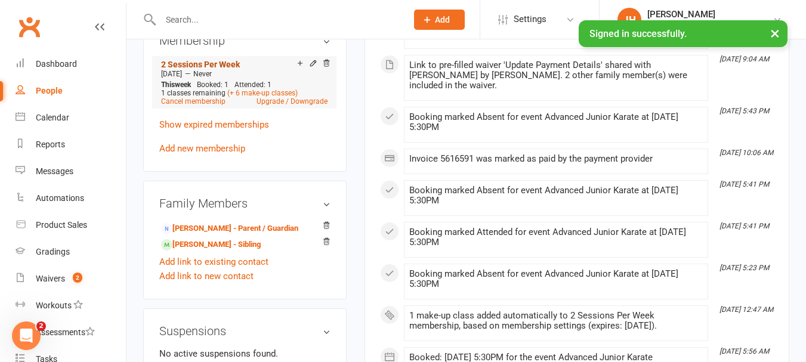
click at [218, 69] on link "2 Sessions Per Week" at bounding box center [200, 65] width 79 height 10
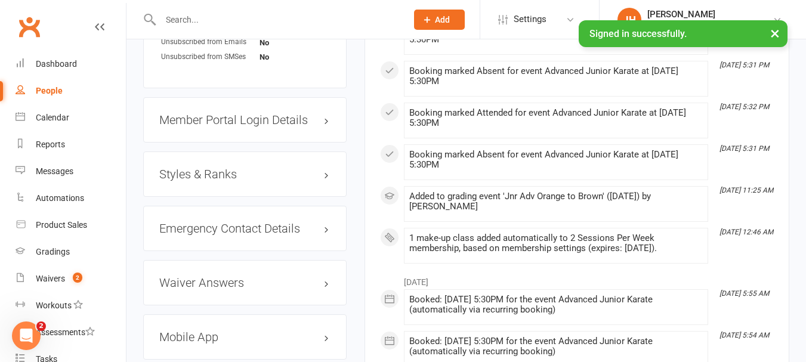
scroll to position [955, 0]
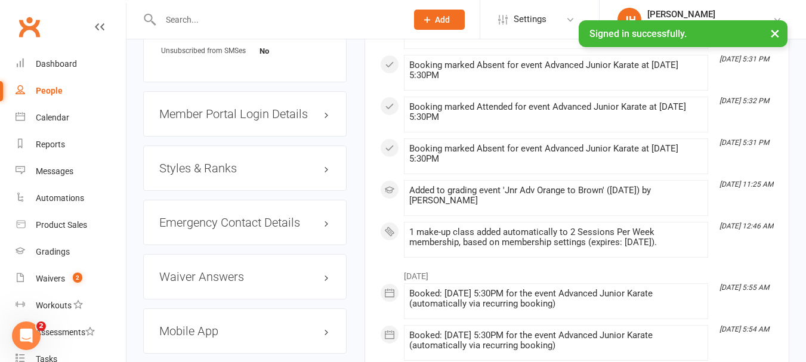
click at [223, 175] on h3 "Styles & Ranks" at bounding box center [244, 168] width 171 height 13
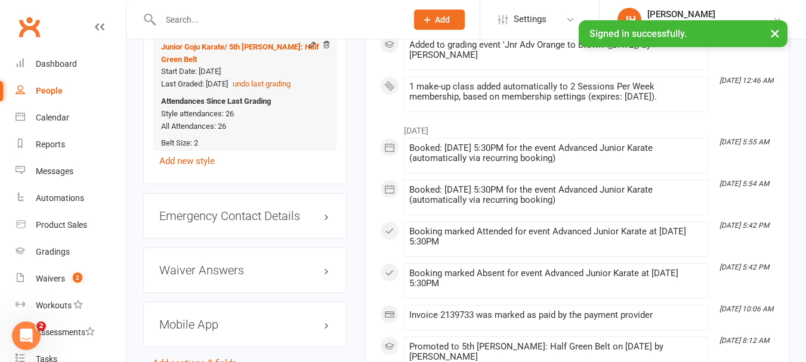
scroll to position [1074, 0]
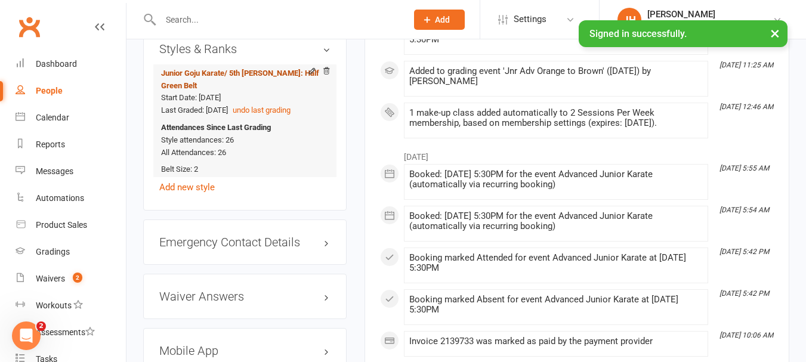
click at [278, 85] on span "/ 5th [PERSON_NAME]: Half Green Belt" at bounding box center [240, 79] width 158 height 21
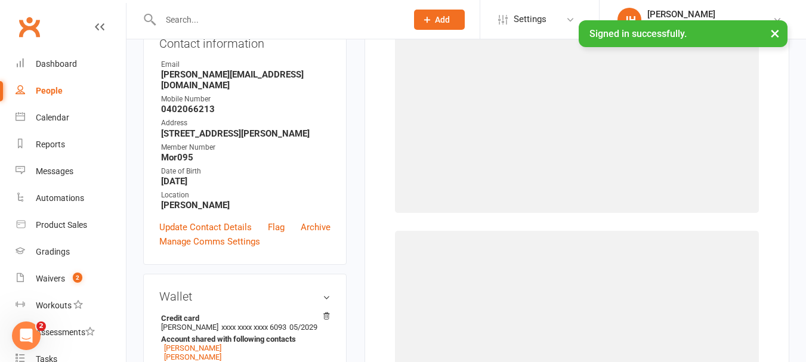
select select "2206"
select select "21908"
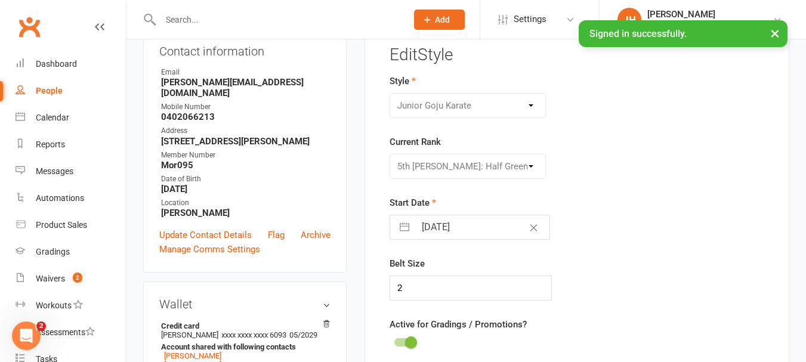
scroll to position [162, 0]
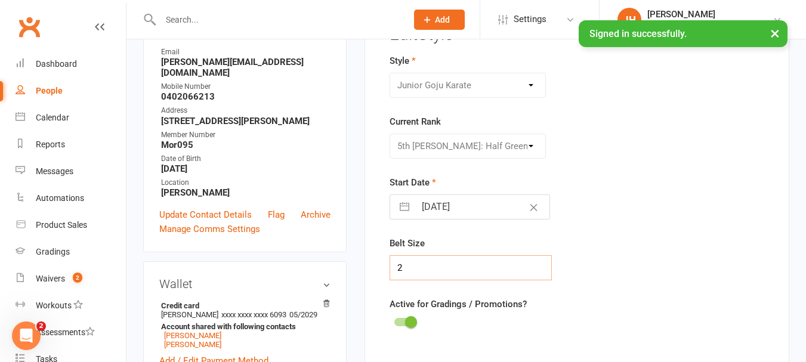
drag, startPoint x: 460, startPoint y: 258, endPoint x: 145, endPoint y: 236, distance: 315.3
type input "4"
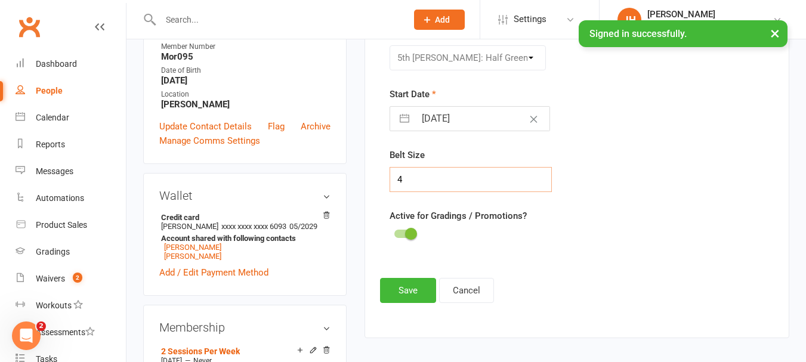
scroll to position [341, 0]
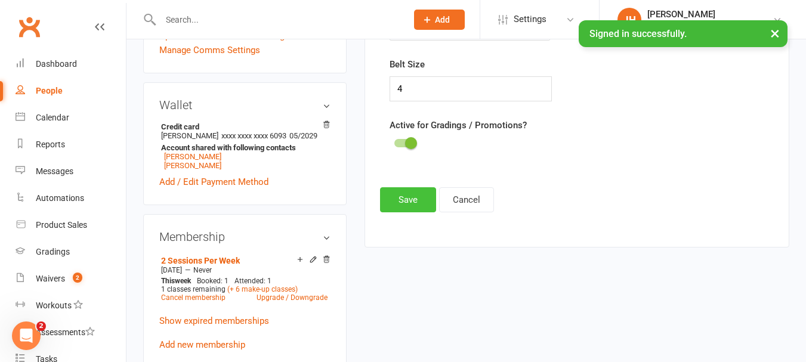
click at [395, 189] on button "Save" at bounding box center [408, 199] width 56 height 25
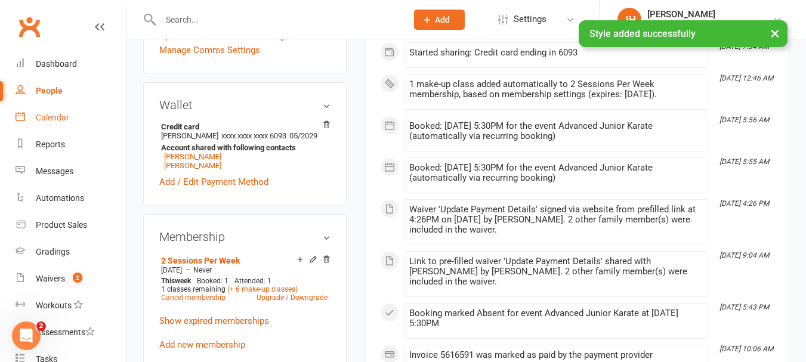
click at [70, 107] on link "Calendar" at bounding box center [71, 117] width 110 height 27
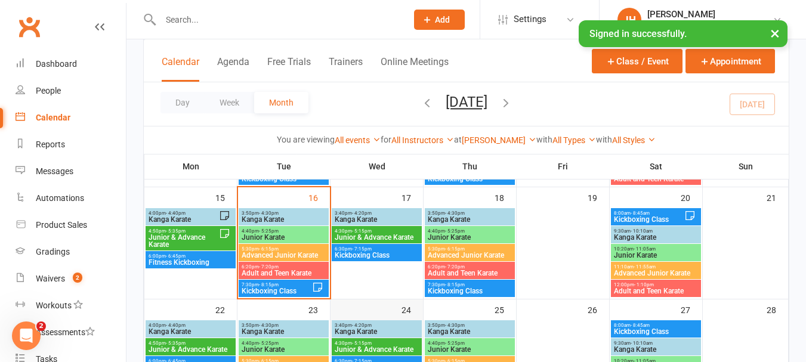
scroll to position [298, 0]
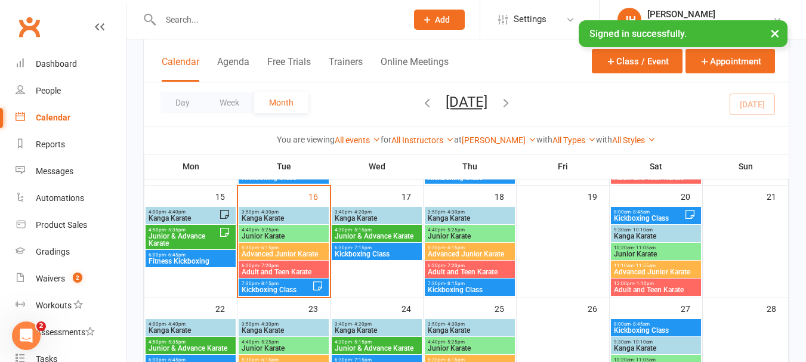
click at [298, 238] on span "Junior Karate" at bounding box center [283, 236] width 85 height 7
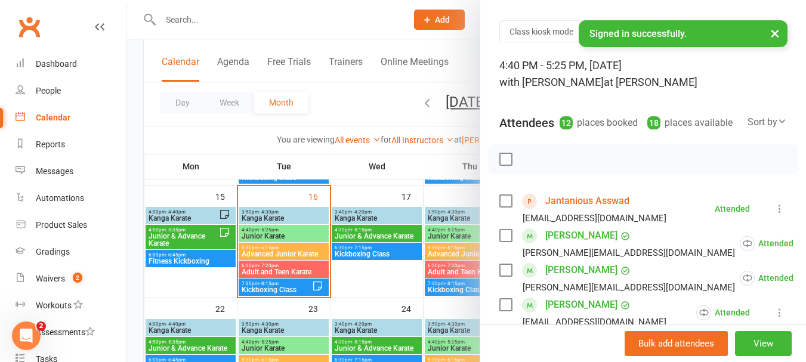
scroll to position [119, 0]
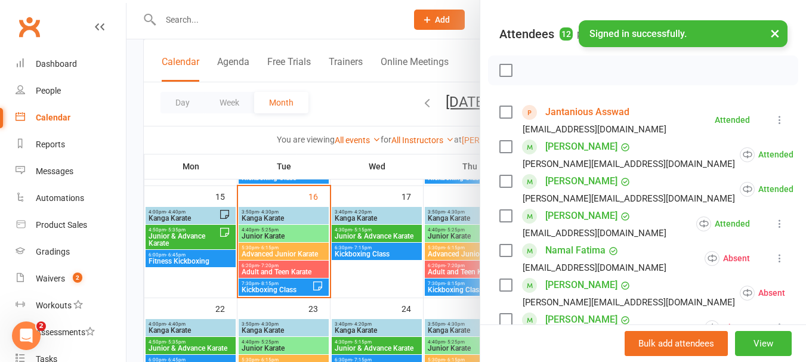
click at [300, 260] on div at bounding box center [467, 181] width 680 height 362
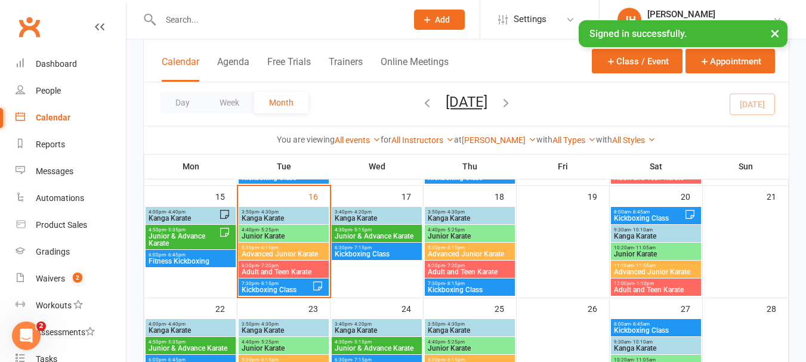
click at [294, 270] on span "Adult and Teen Karate" at bounding box center [283, 272] width 85 height 7
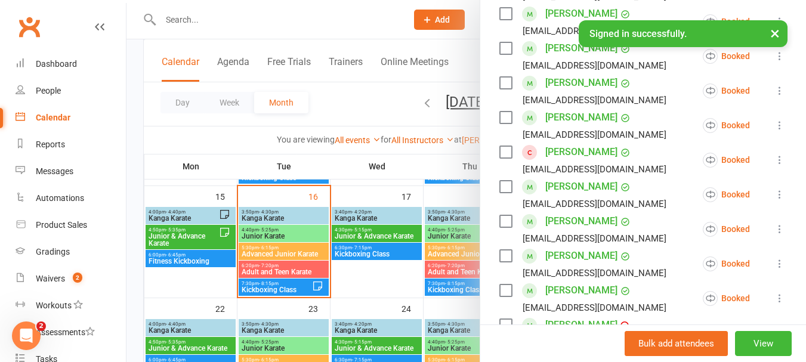
scroll to position [239, 0]
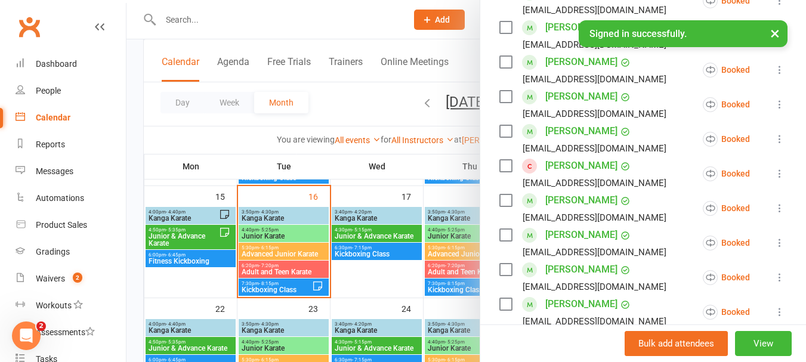
click at [774, 180] on icon at bounding box center [780, 174] width 12 height 12
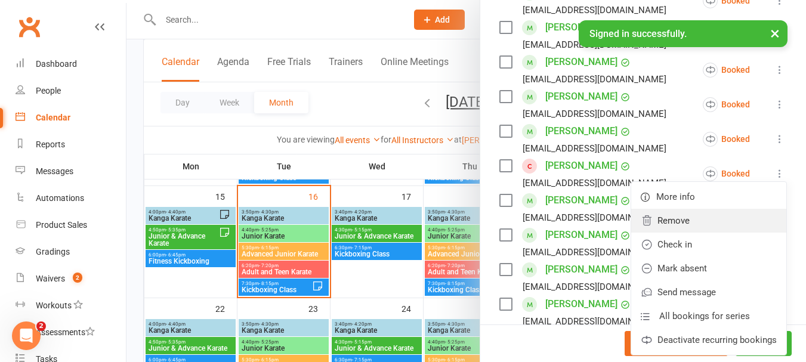
click at [652, 233] on link "Remove" at bounding box center [708, 221] width 155 height 24
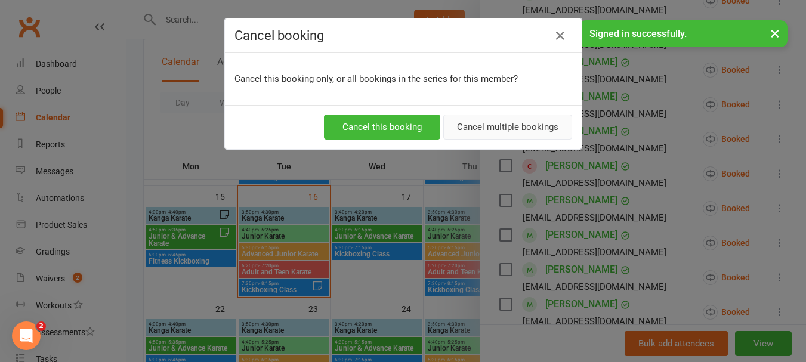
click at [477, 122] on button "Cancel multiple bookings" at bounding box center [507, 127] width 129 height 25
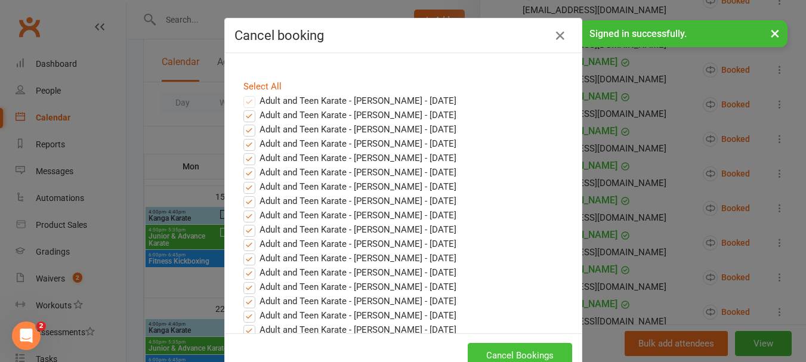
click at [508, 352] on button "Cancel Bookings" at bounding box center [520, 355] width 104 height 25
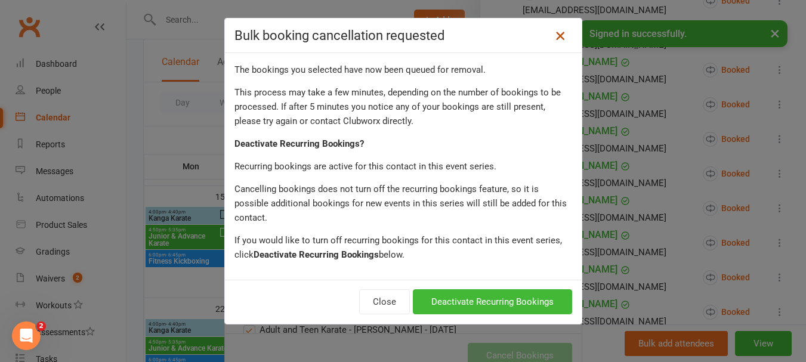
click at [553, 33] on icon at bounding box center [560, 36] width 14 height 14
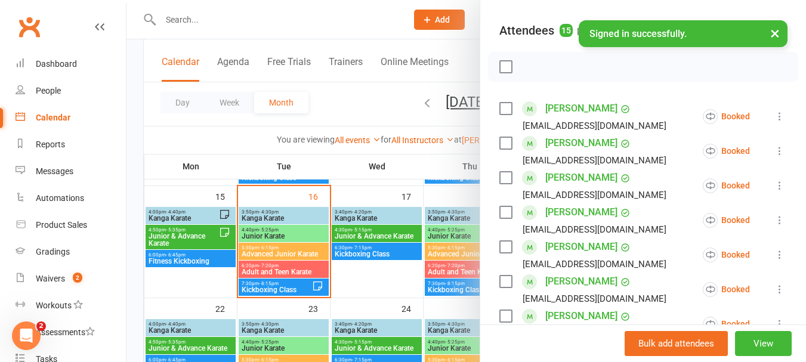
scroll to position [0, 0]
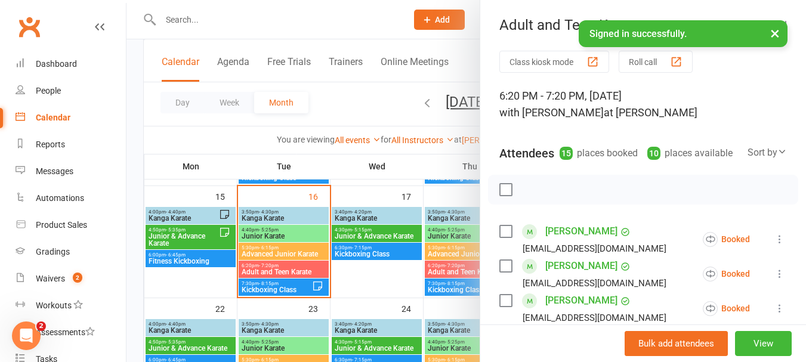
click at [502, 196] on label at bounding box center [506, 190] width 12 height 12
click at [551, 196] on icon "button" at bounding box center [557, 189] width 13 height 13
click at [500, 196] on label at bounding box center [506, 190] width 12 height 12
click at [389, 185] on div at bounding box center [467, 181] width 680 height 362
